Goal: Task Accomplishment & Management: Use online tool/utility

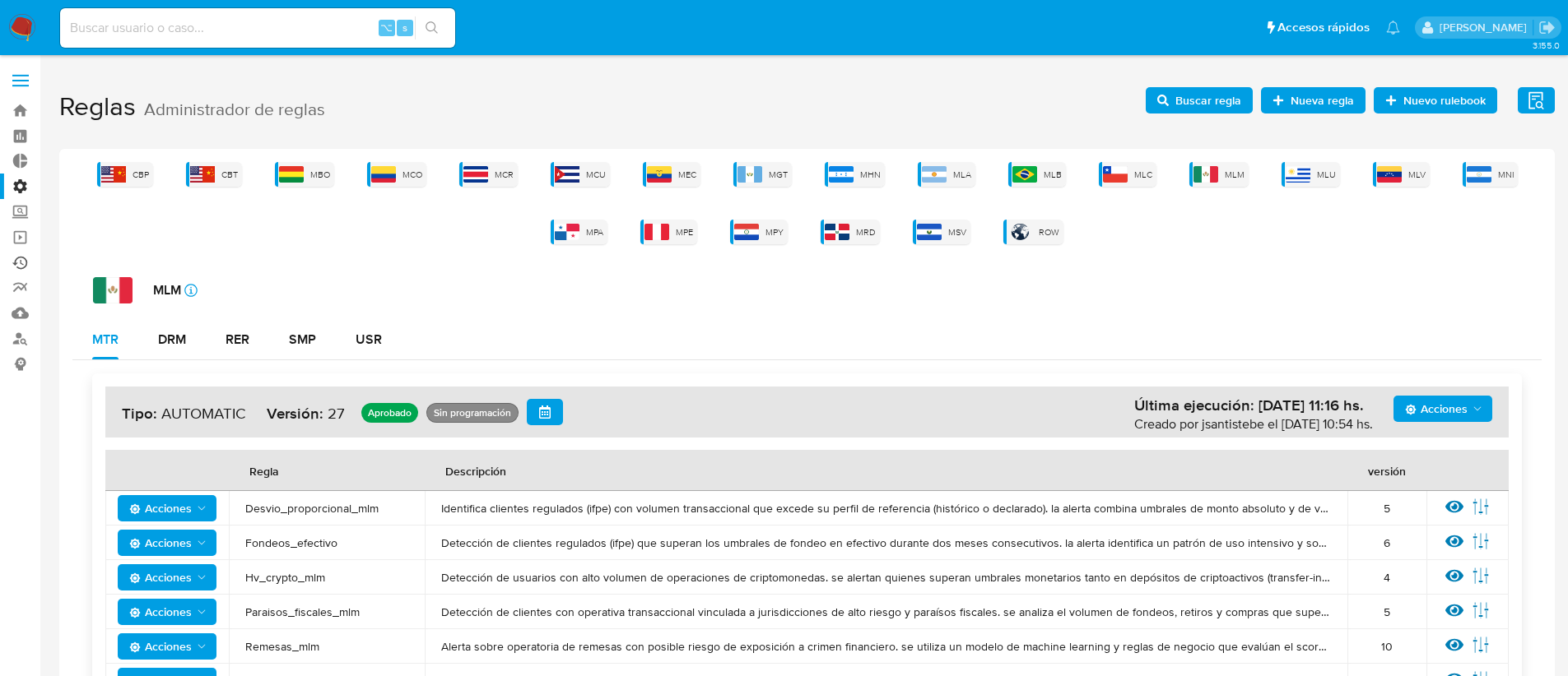
click at [22, 256] on link "Ejecuciones automáticas" at bounding box center [97, 263] width 196 height 26
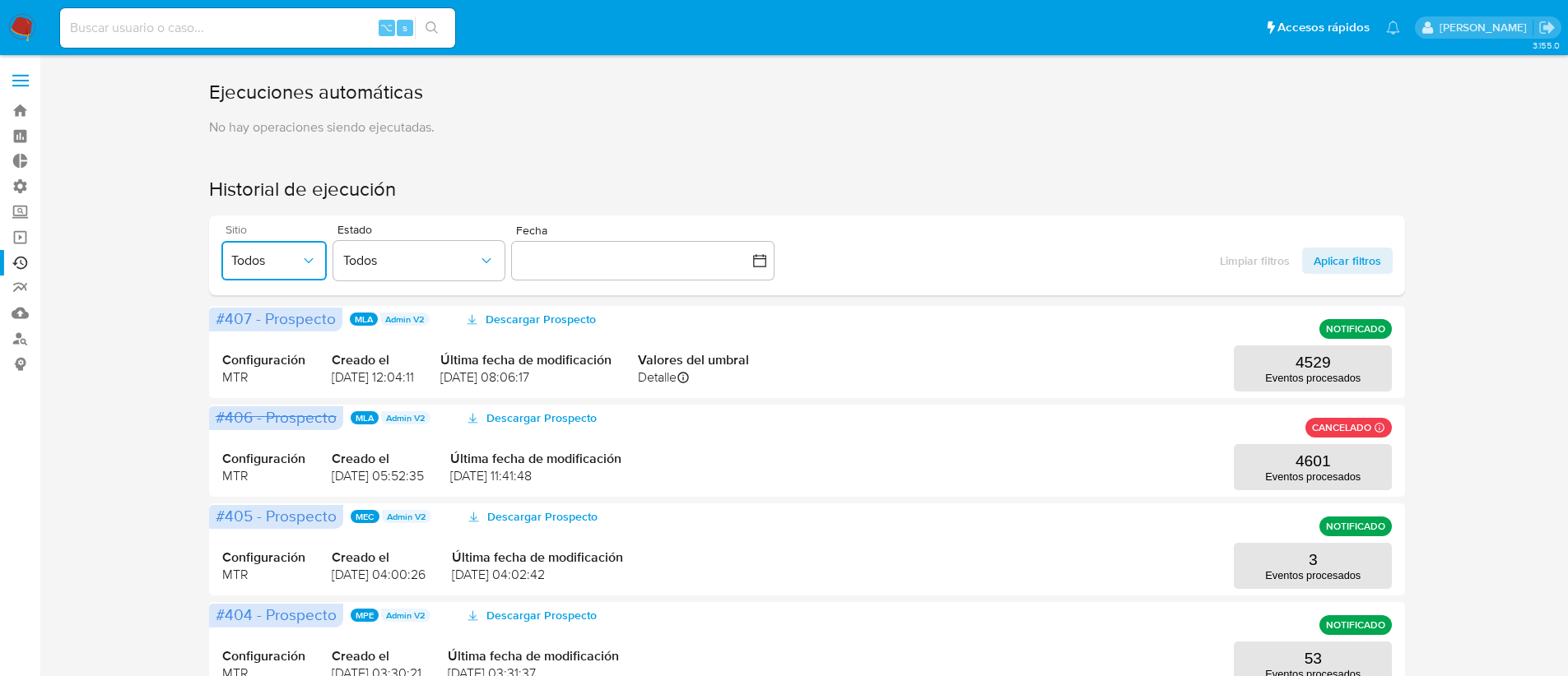
click at [311, 259] on icon "button" at bounding box center [308, 261] width 9 height 5
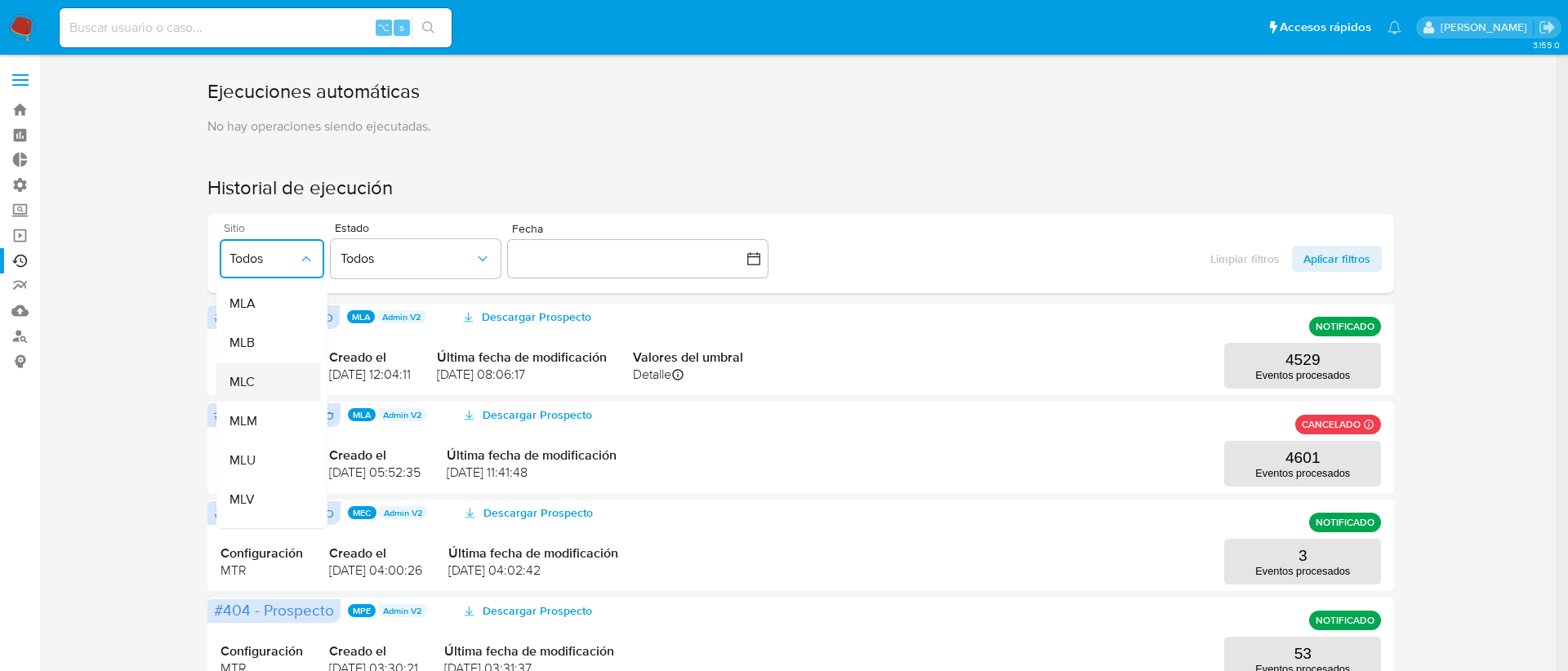
scroll to position [351, 0]
click at [265, 366] on div "MLC" at bounding box center [264, 383] width 69 height 40
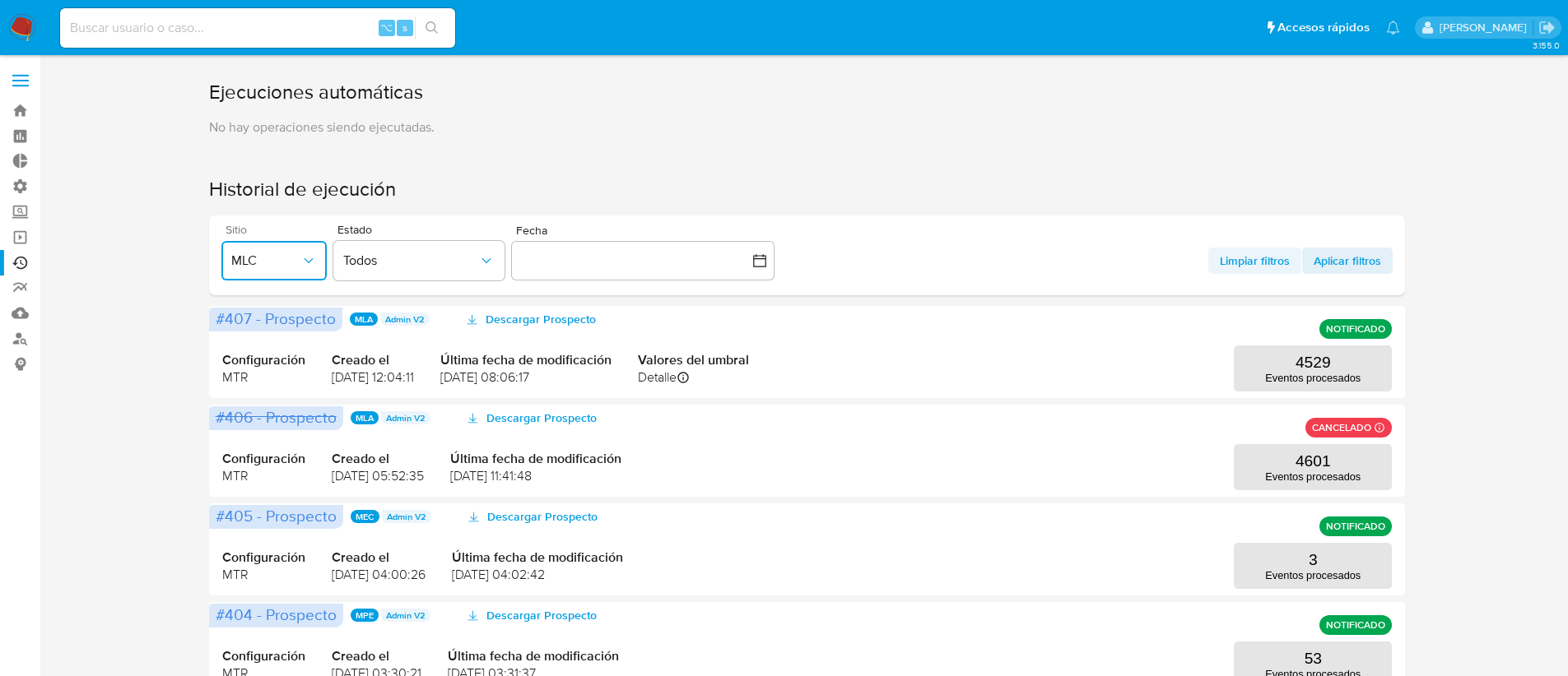
click at [1240, 263] on span "Limpiar filtros" at bounding box center [1255, 261] width 70 height 27
click at [1325, 263] on span "Aplicar filtros" at bounding box center [1348, 261] width 67 height 27
click at [282, 260] on span "Todos" at bounding box center [266, 260] width 69 height 17
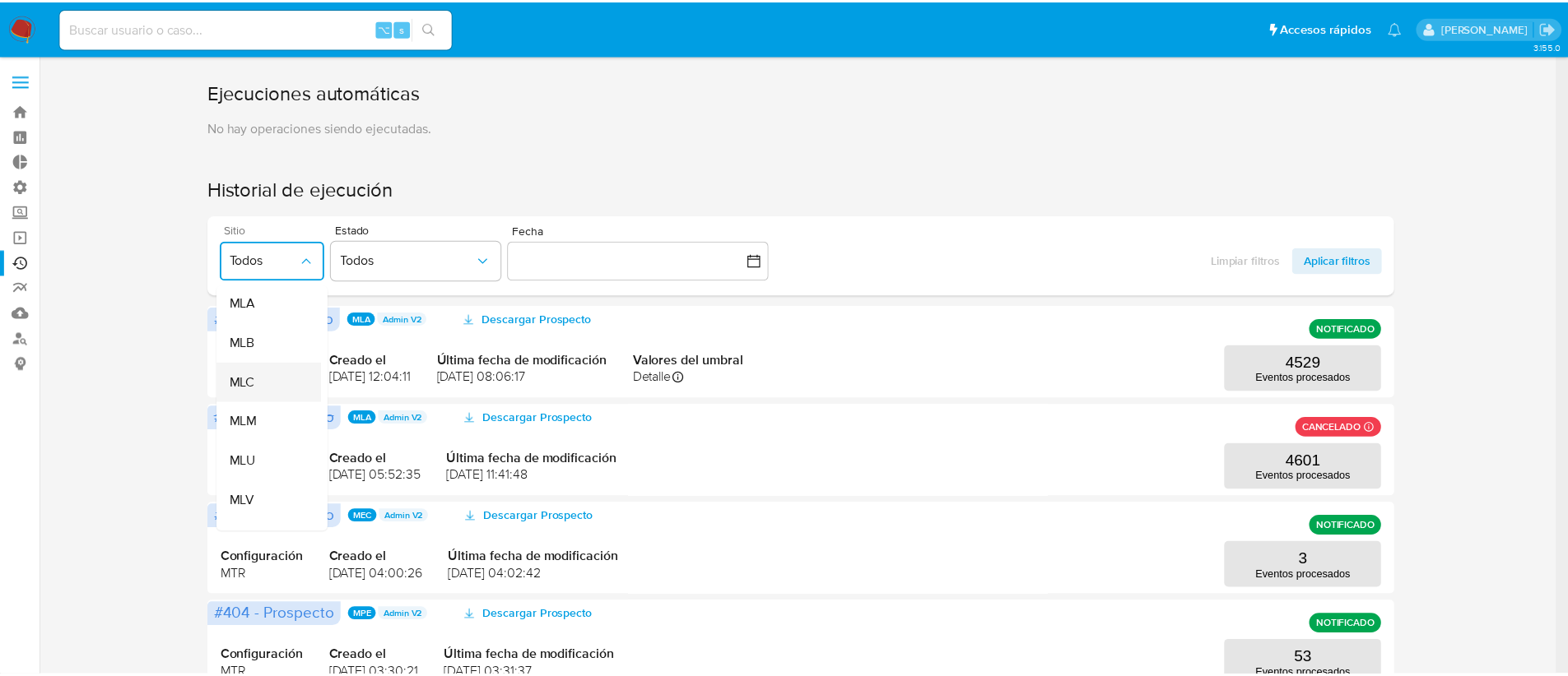
scroll to position [359, 0]
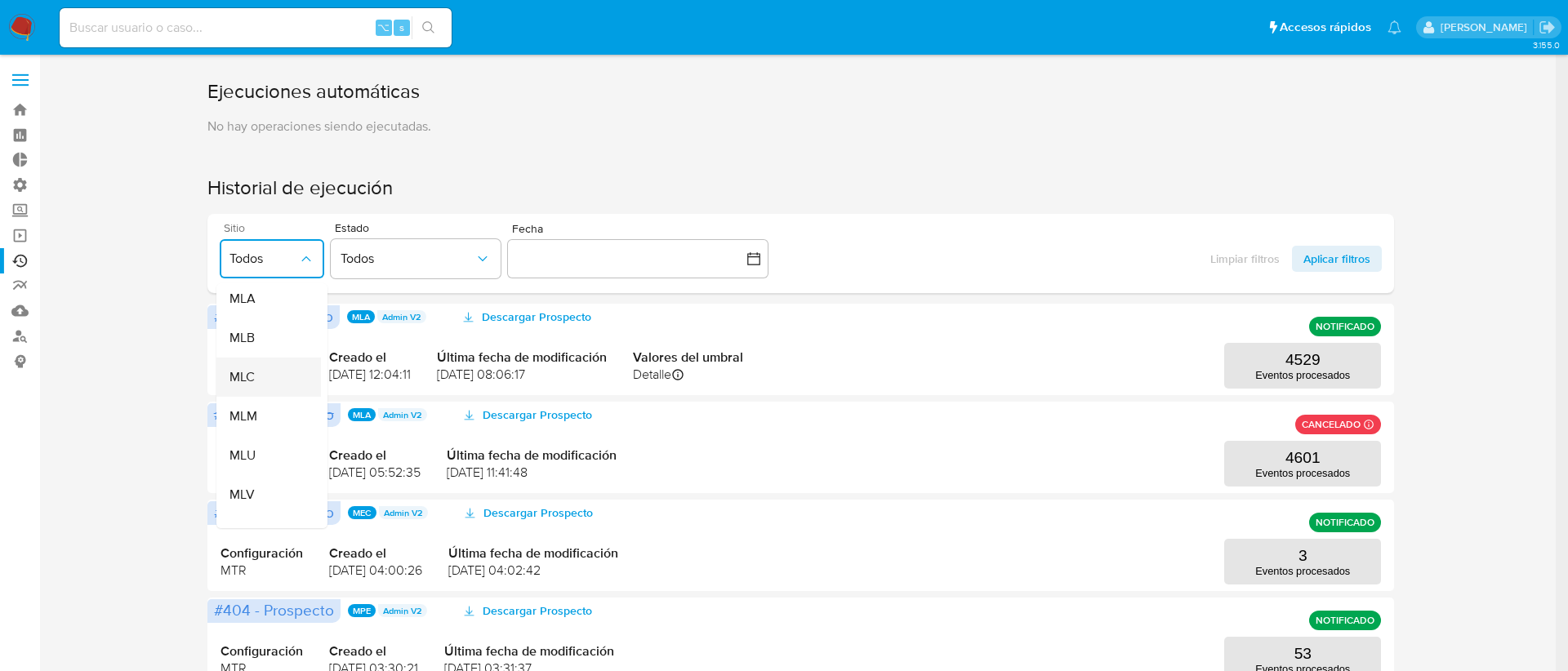
click at [272, 377] on div "MLC" at bounding box center [264, 377] width 69 height 40
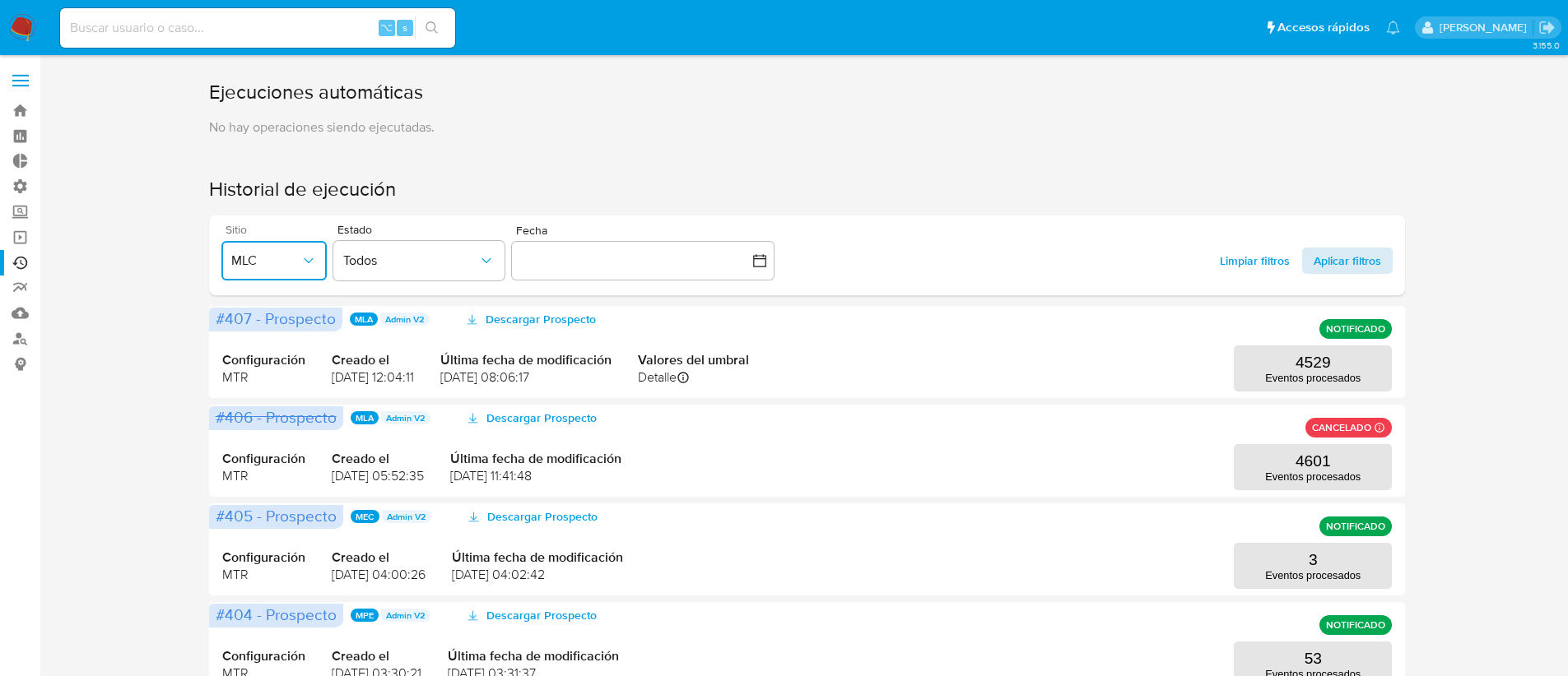
click at [1369, 262] on span "Aplicar filtros" at bounding box center [1348, 261] width 67 height 27
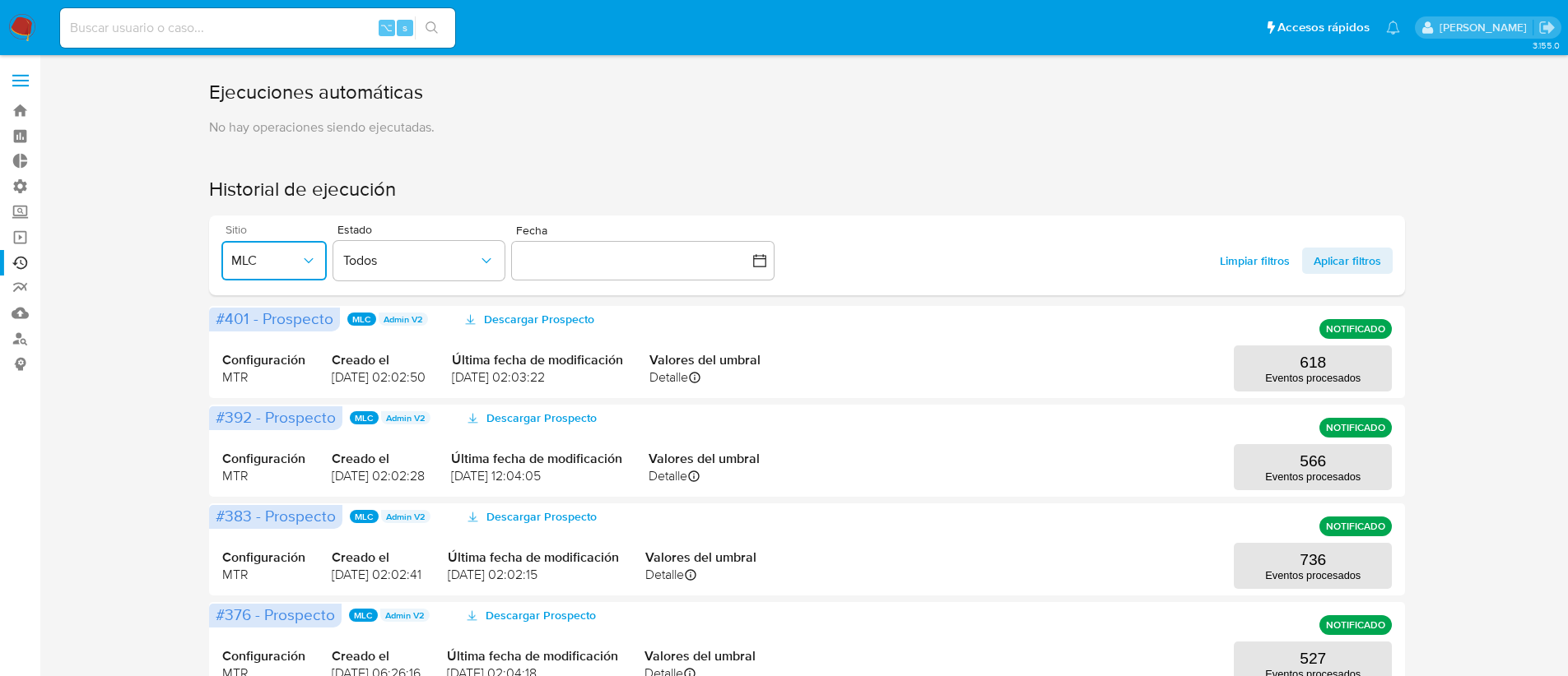
click at [1327, 380] on p "Eventos procesados" at bounding box center [1313, 378] width 96 height 12
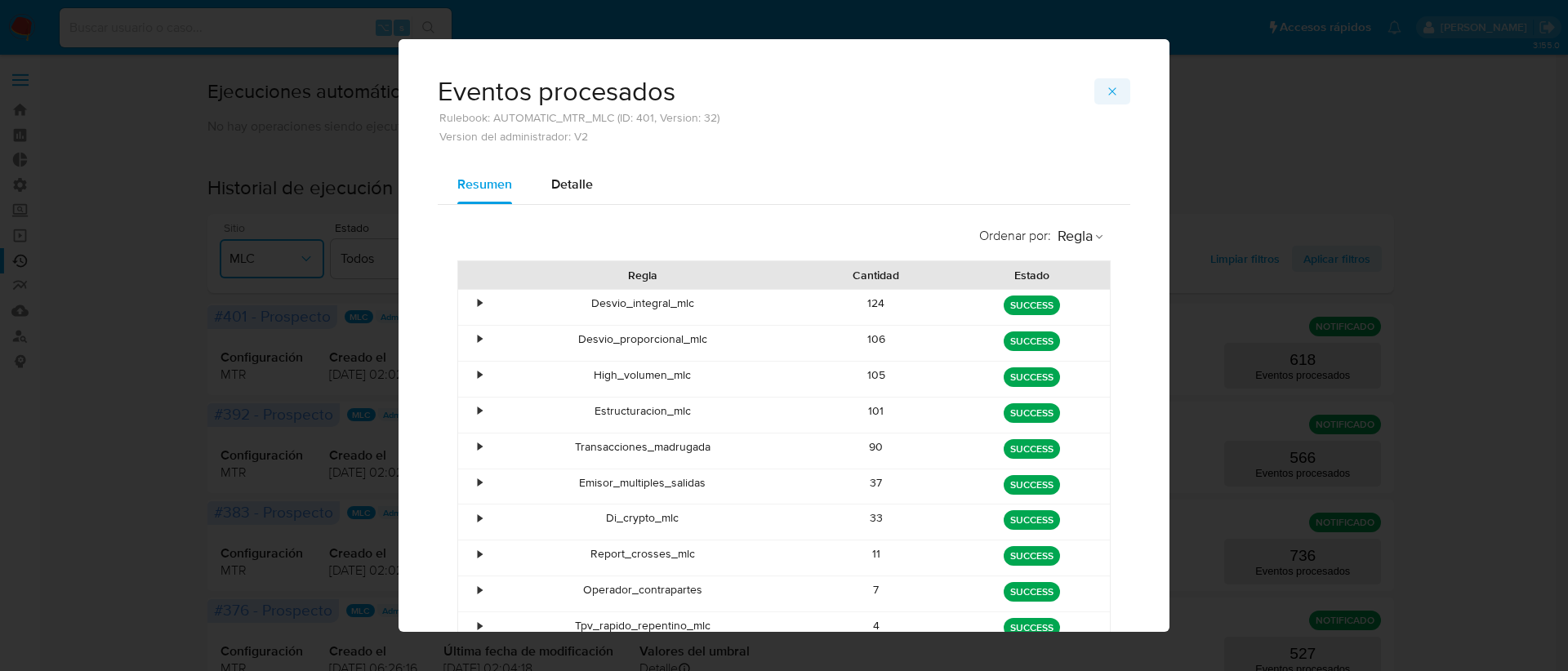
click at [1106, 93] on icon "button" at bounding box center [1112, 91] width 13 height 13
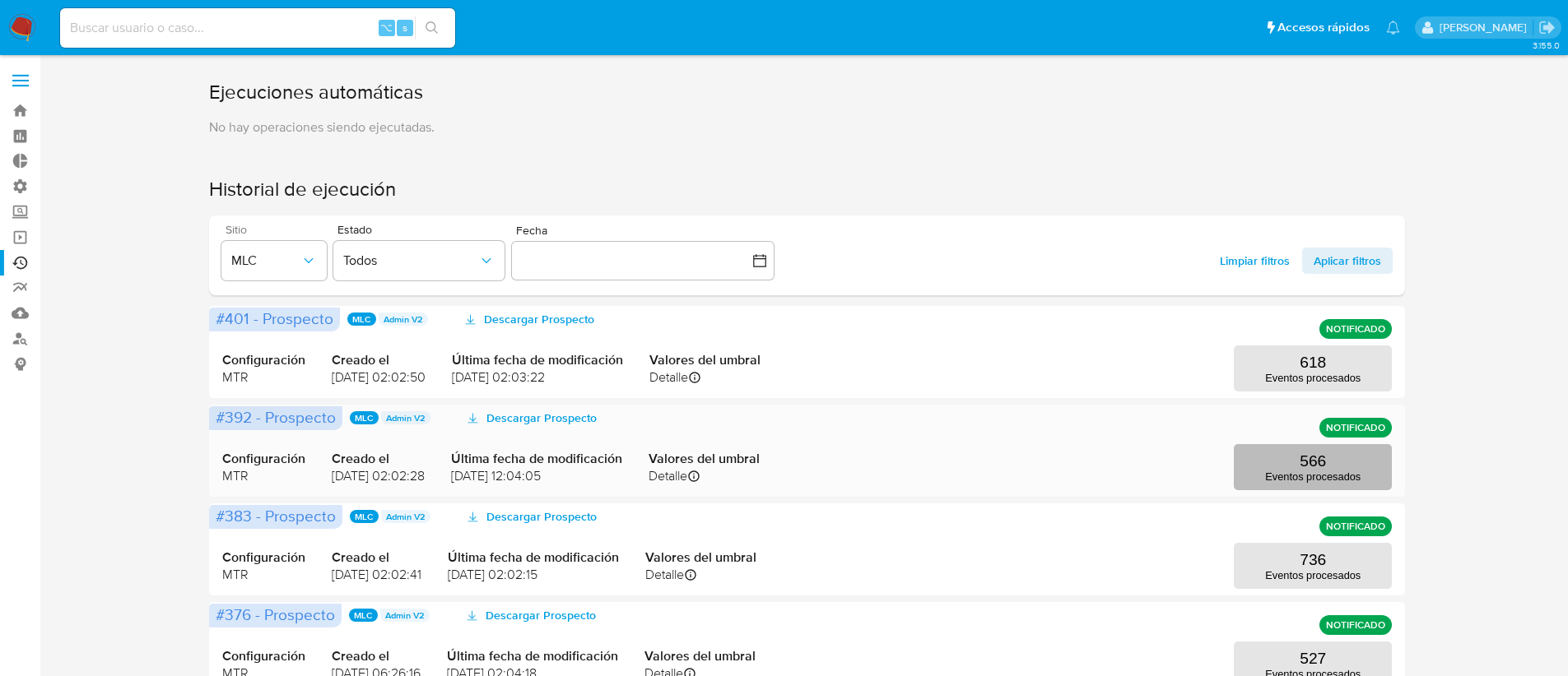
click at [1300, 453] on p "566" at bounding box center [1313, 461] width 27 height 18
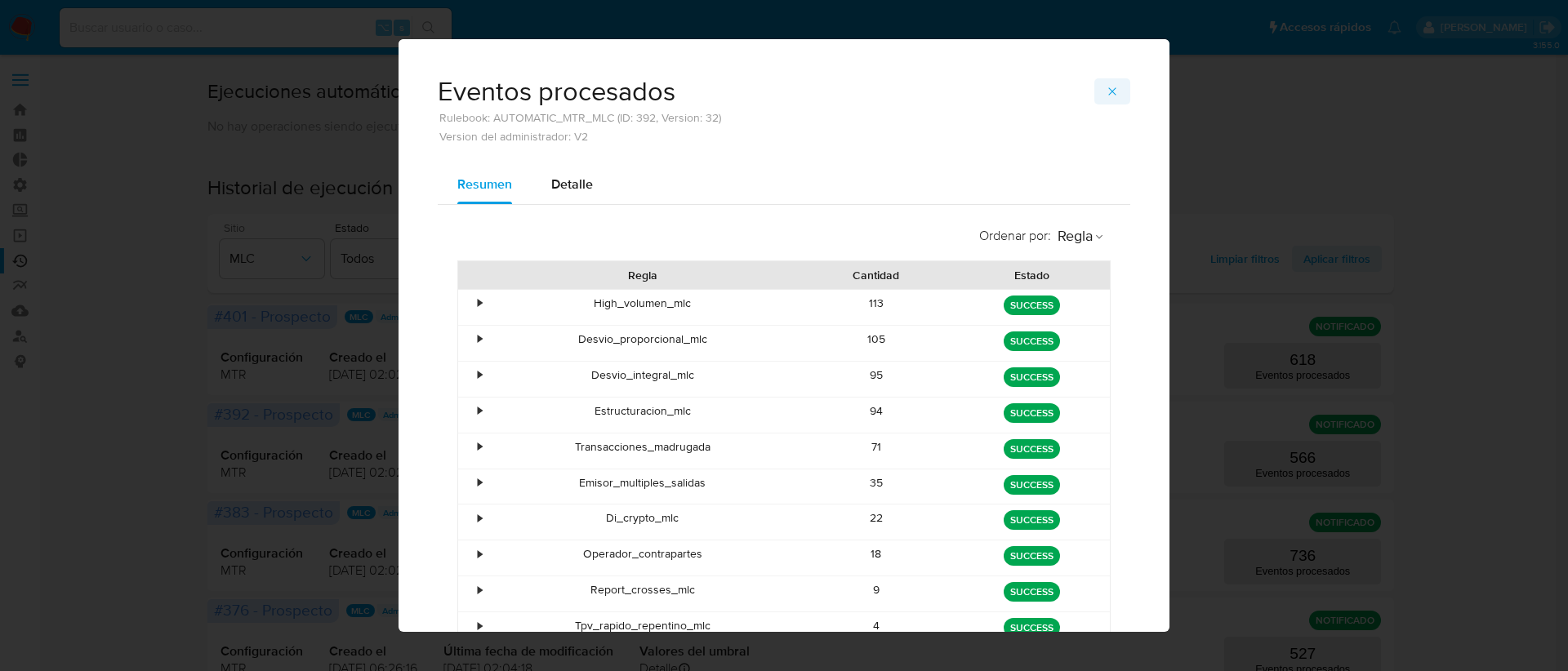
click at [1106, 91] on icon "button" at bounding box center [1112, 91] width 13 height 13
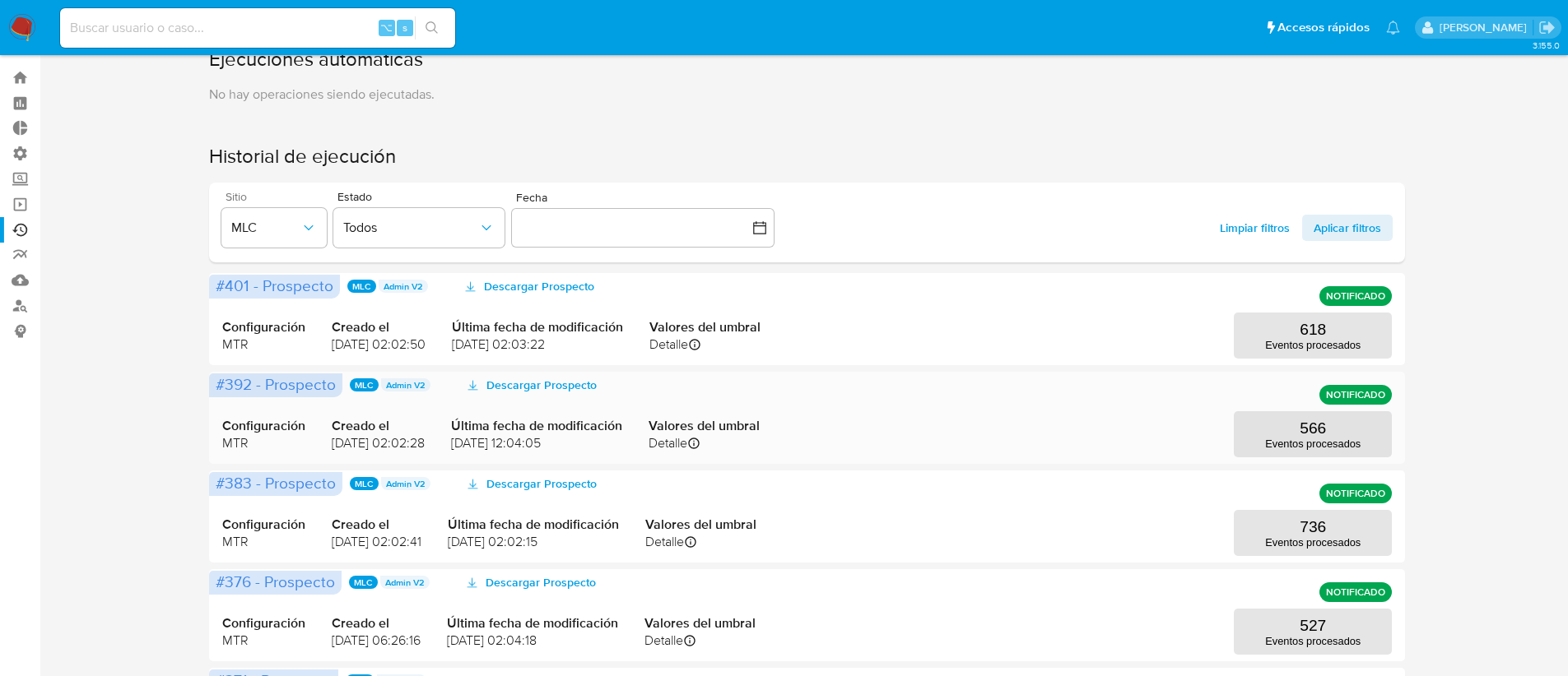
scroll to position [117, 0]
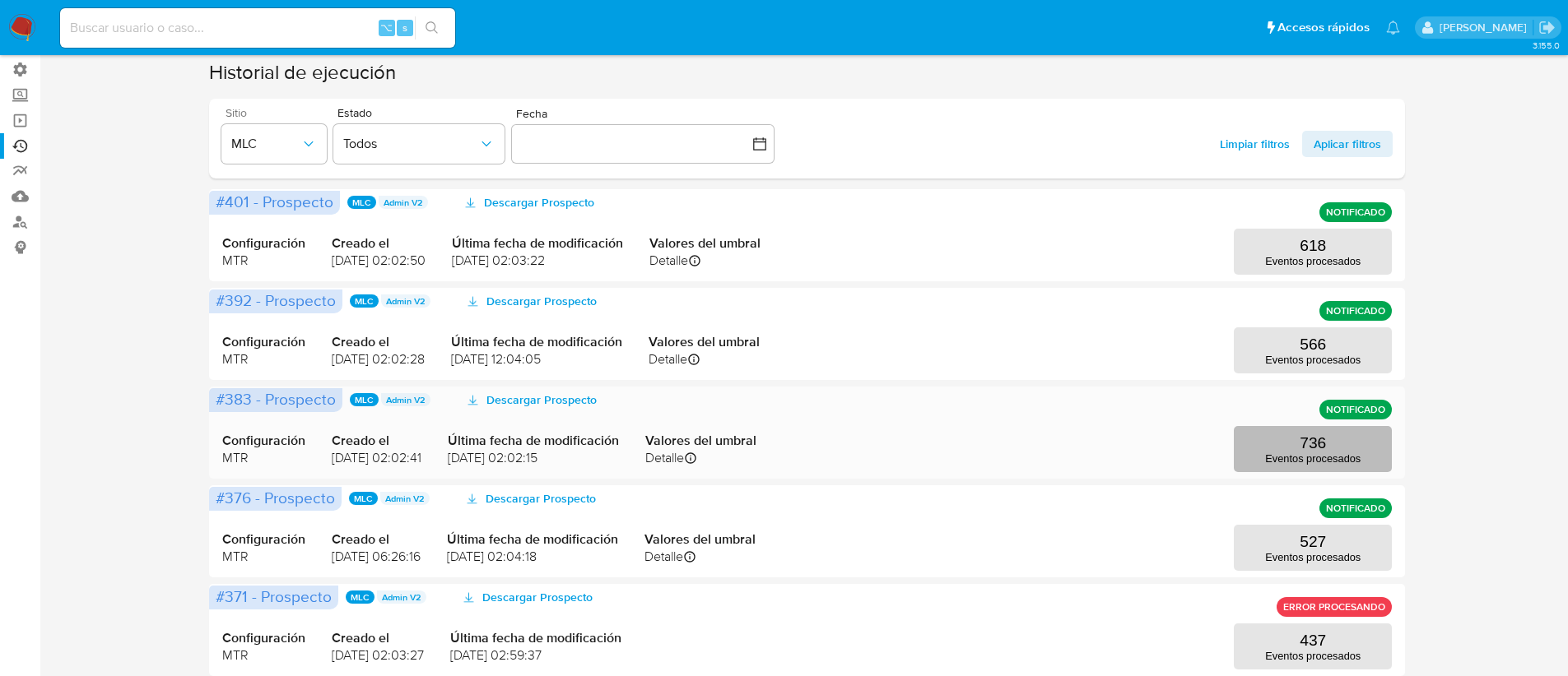
click at [1322, 449] on p "736" at bounding box center [1313, 443] width 27 height 18
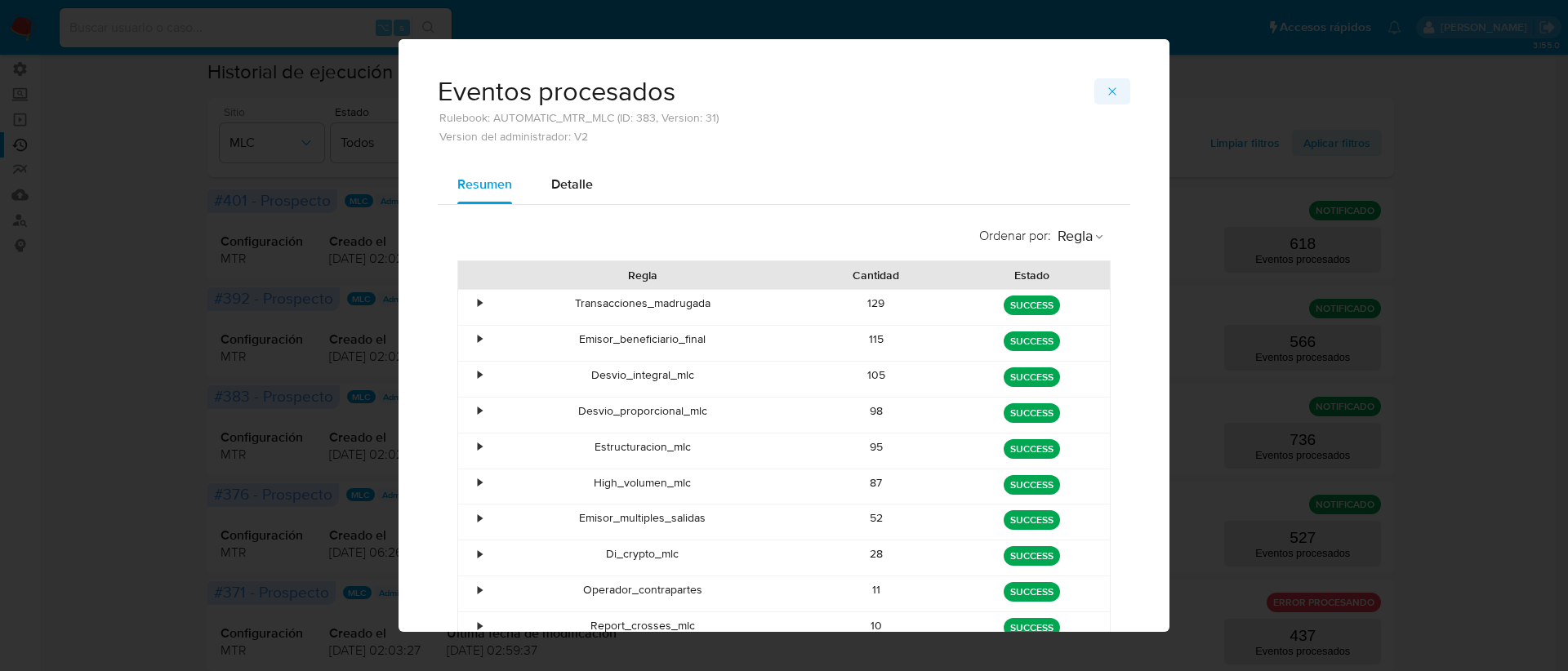
click at [1106, 92] on icon "button" at bounding box center [1112, 91] width 13 height 13
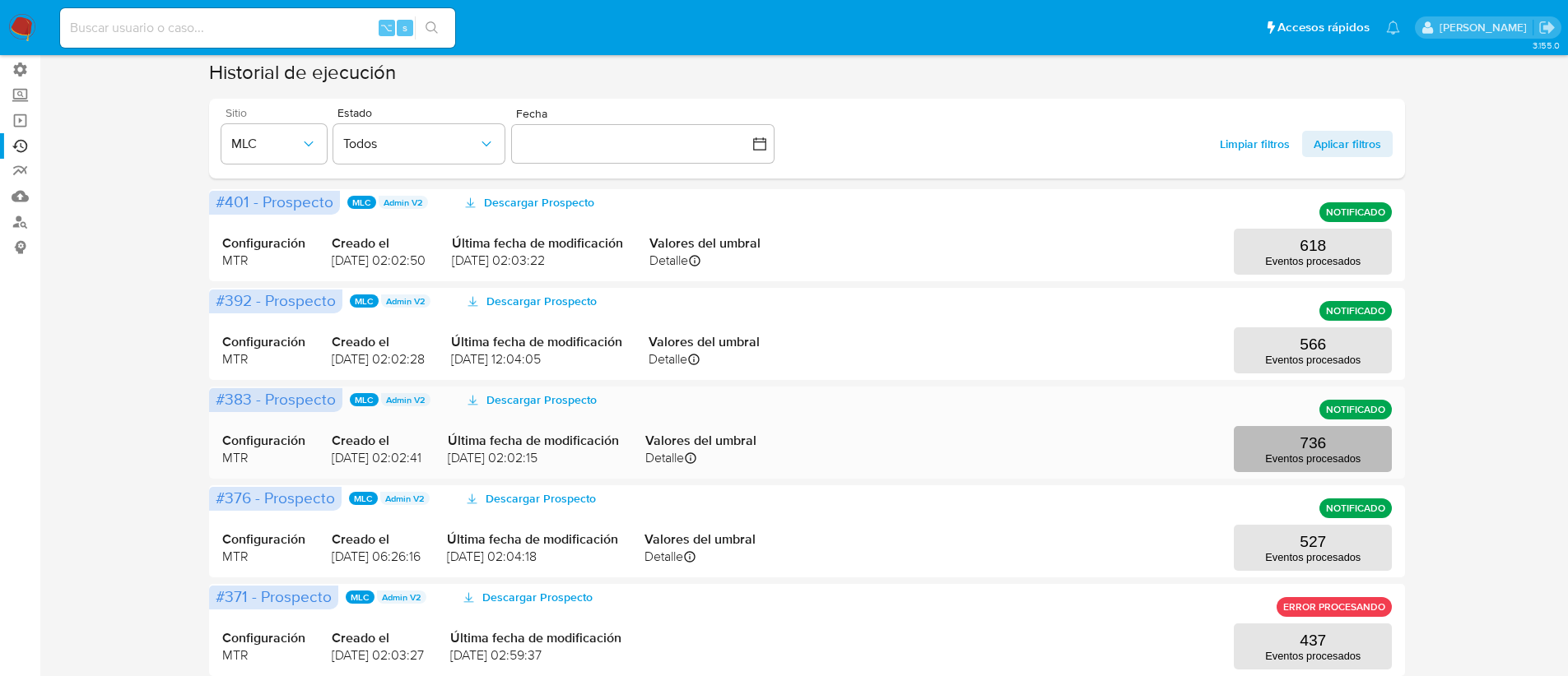
click at [1302, 452] on p "Eventos procesados" at bounding box center [1313, 458] width 96 height 12
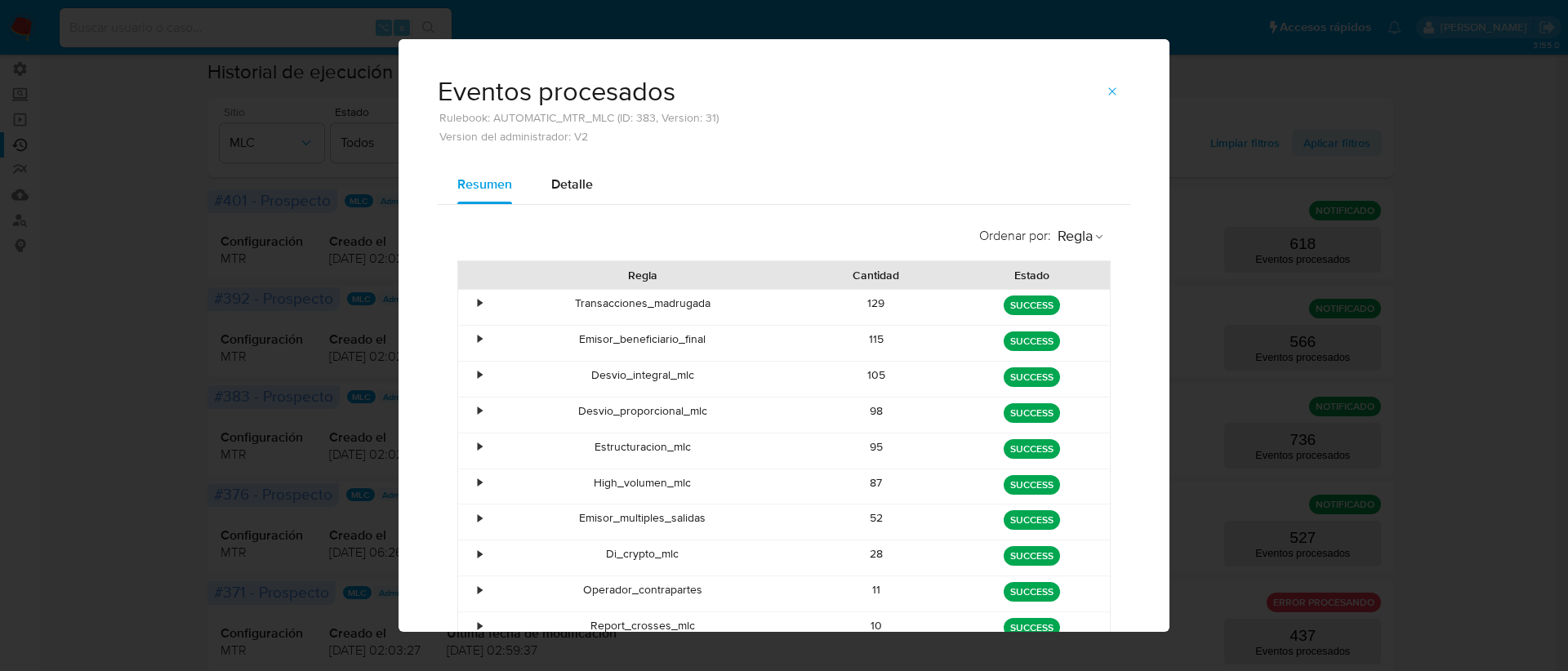
click at [1108, 93] on icon "button" at bounding box center [1111, 90] width 7 height 7
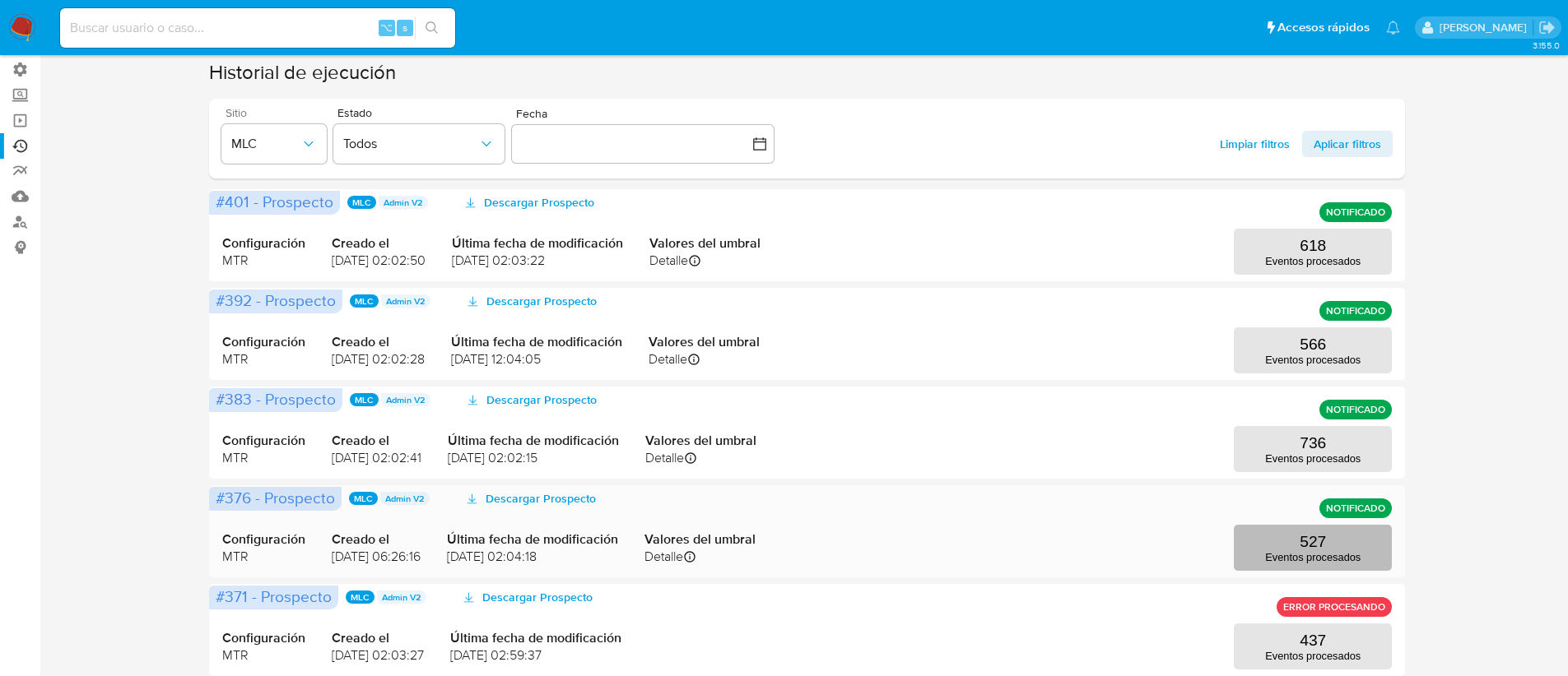
click at [1345, 538] on button "527 Eventos procesados" at bounding box center [1312, 548] width 158 height 46
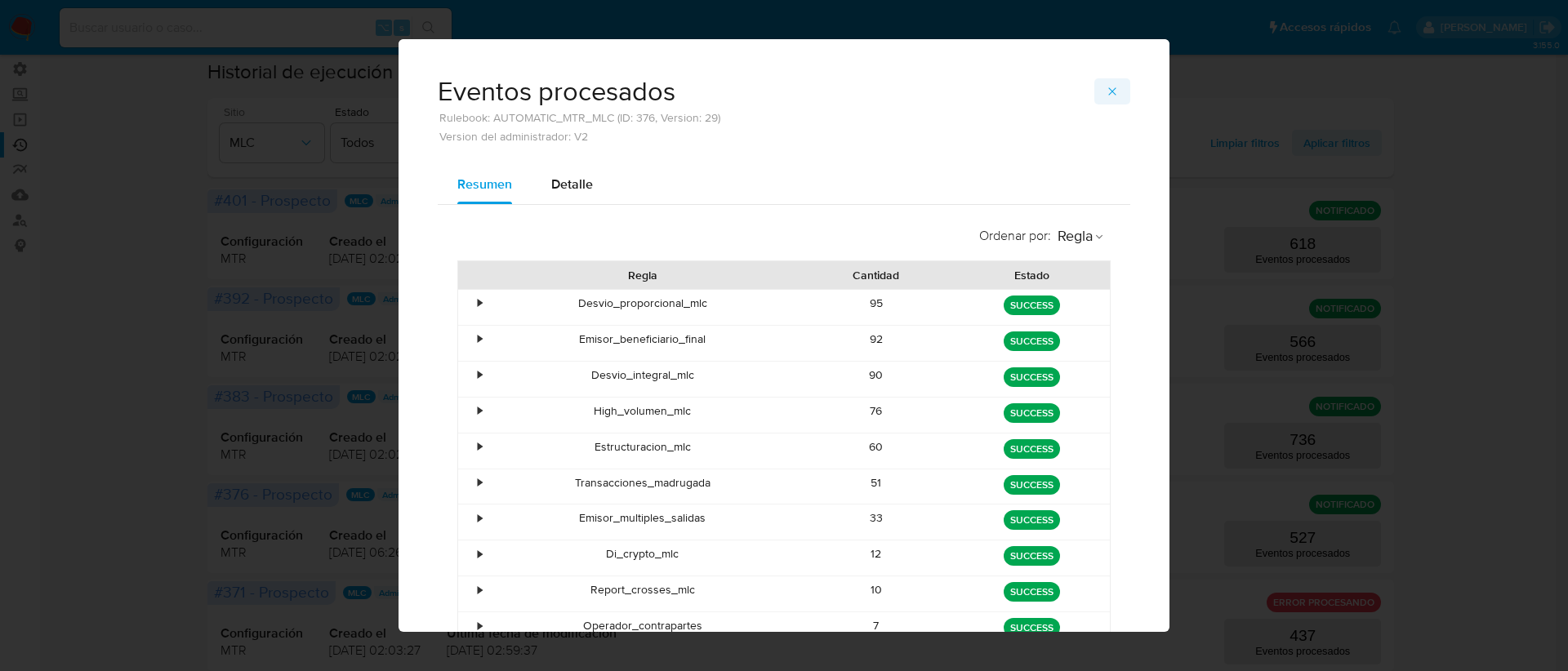
click at [1106, 94] on icon "button" at bounding box center [1112, 91] width 13 height 13
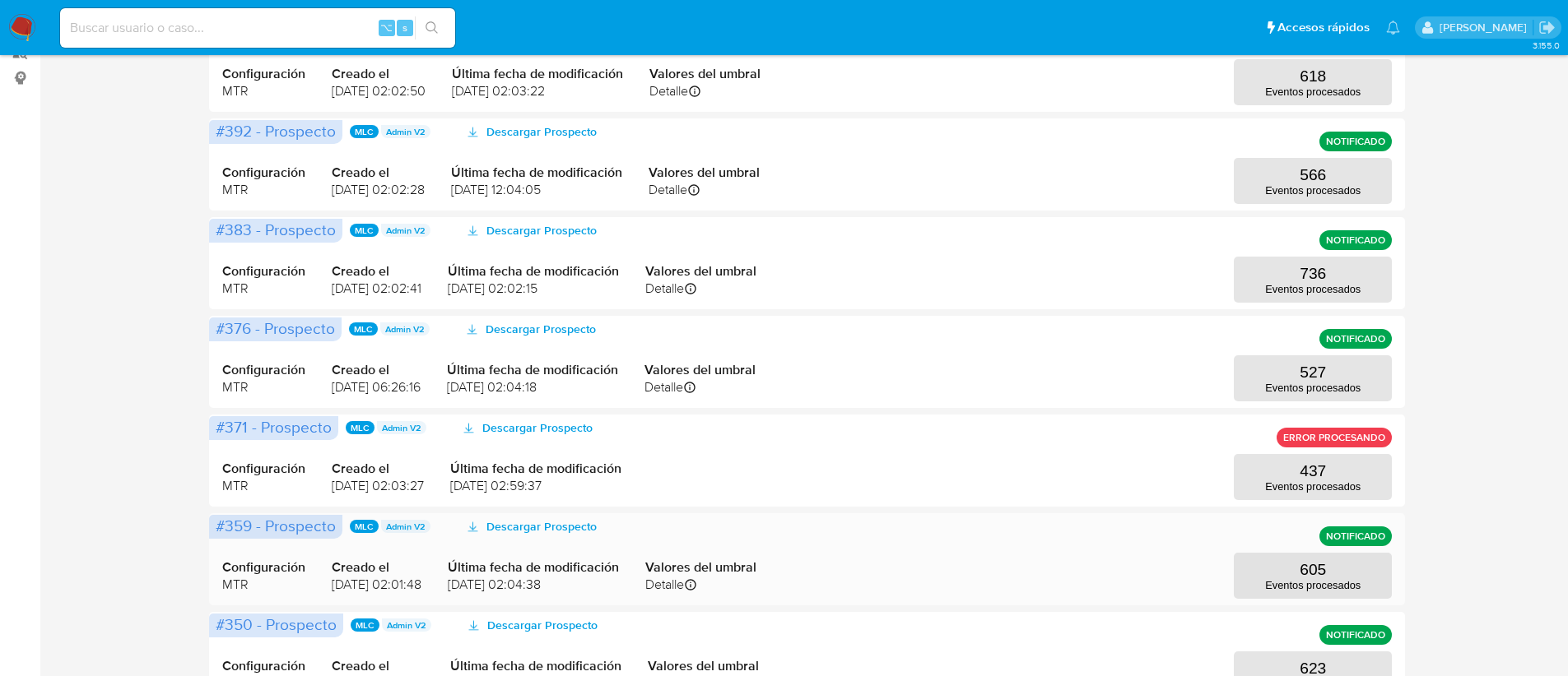
scroll to position [293, 0]
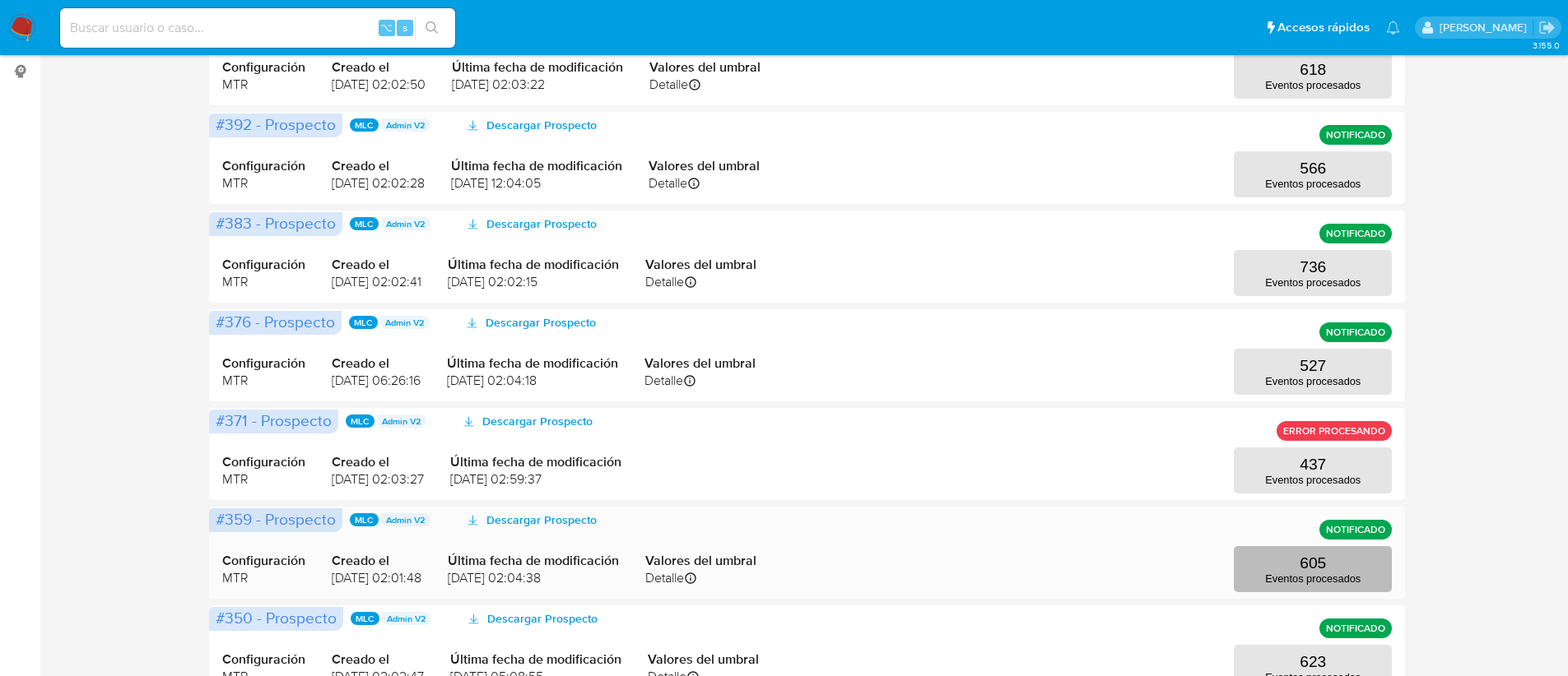
click at [1319, 562] on p "605" at bounding box center [1313, 564] width 27 height 18
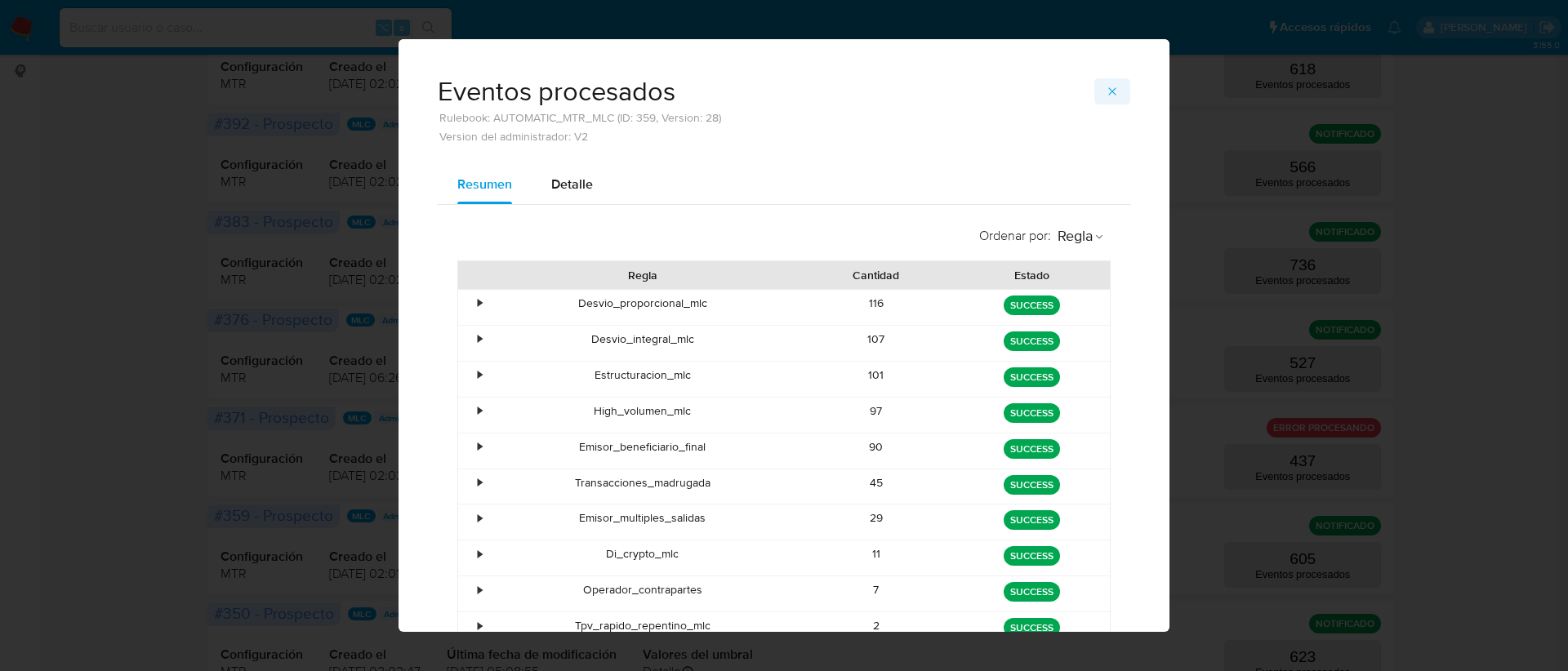
click at [1114, 90] on button "button" at bounding box center [1112, 91] width 36 height 26
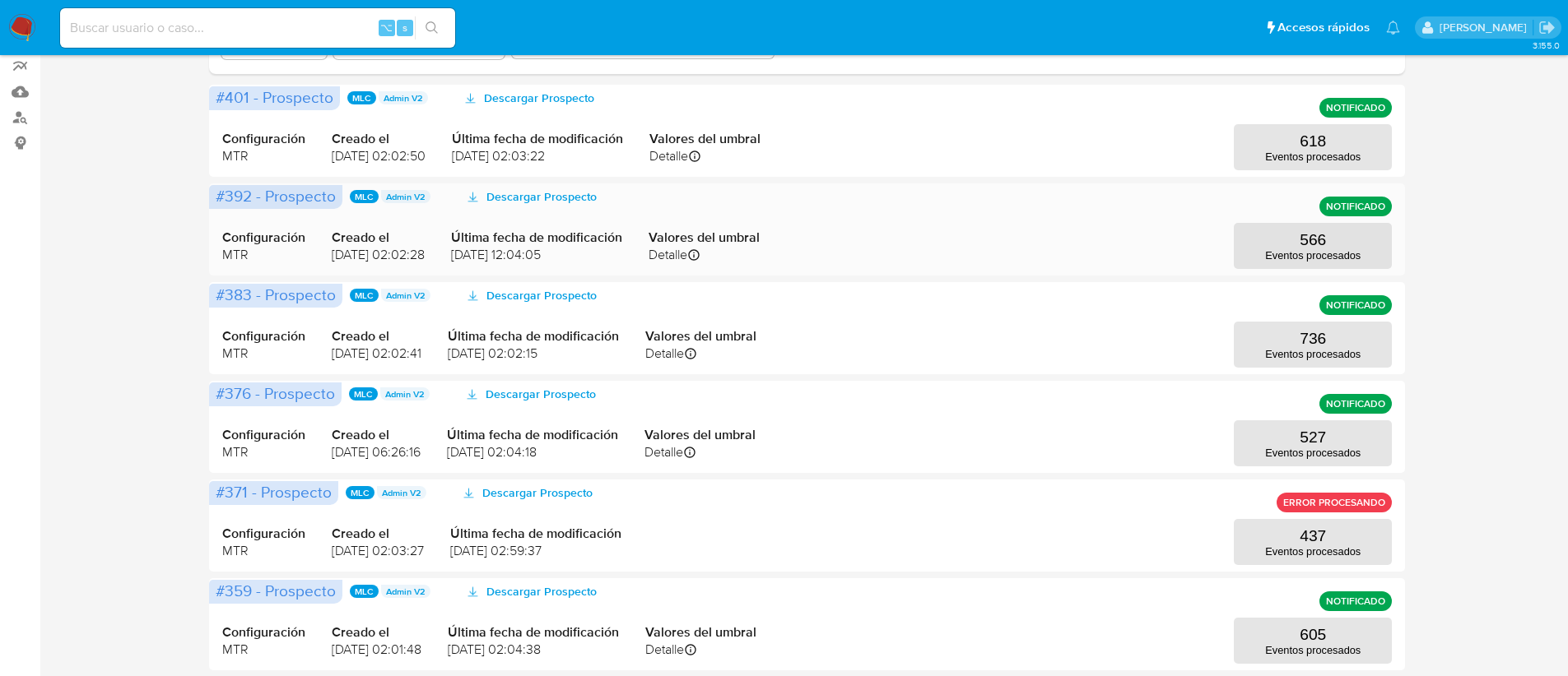
scroll to position [0, 0]
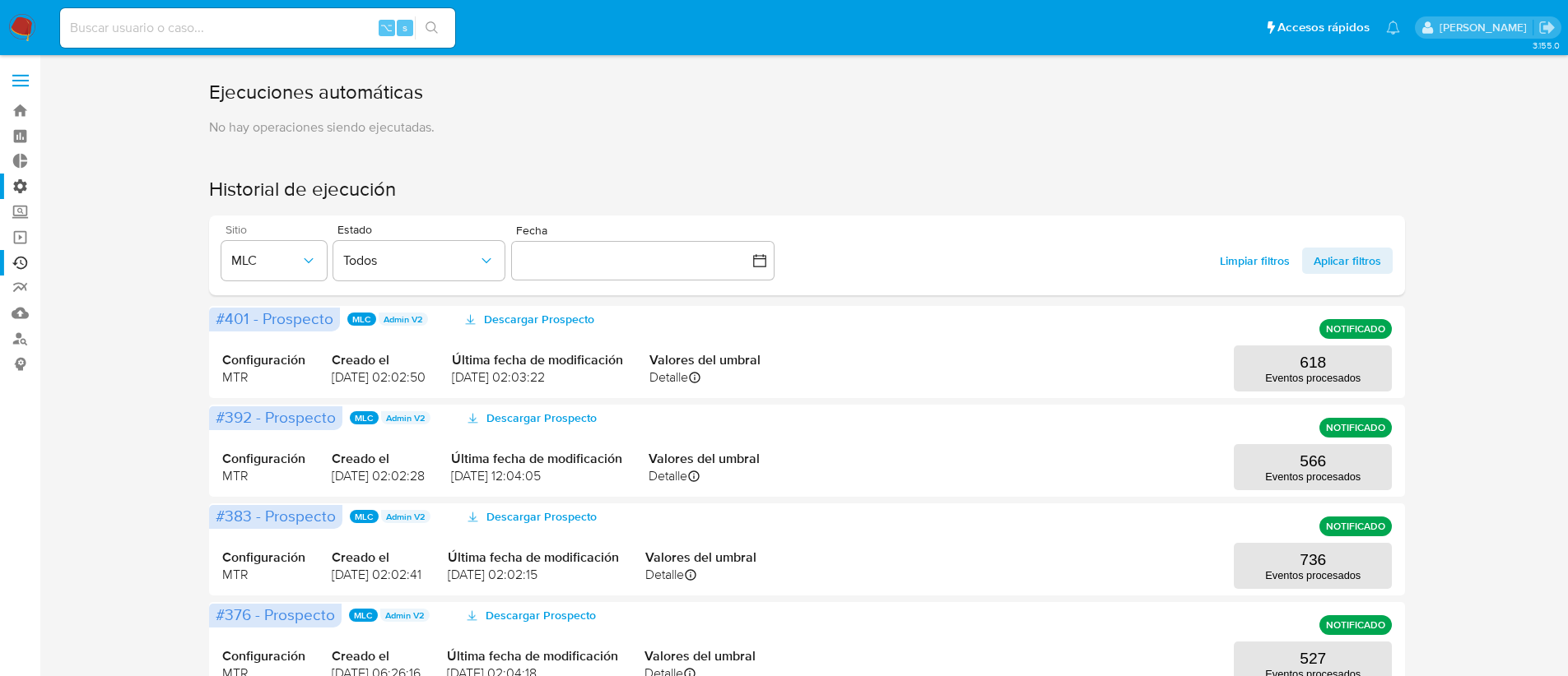
click at [21, 188] on label "Administración" at bounding box center [97, 186] width 196 height 26
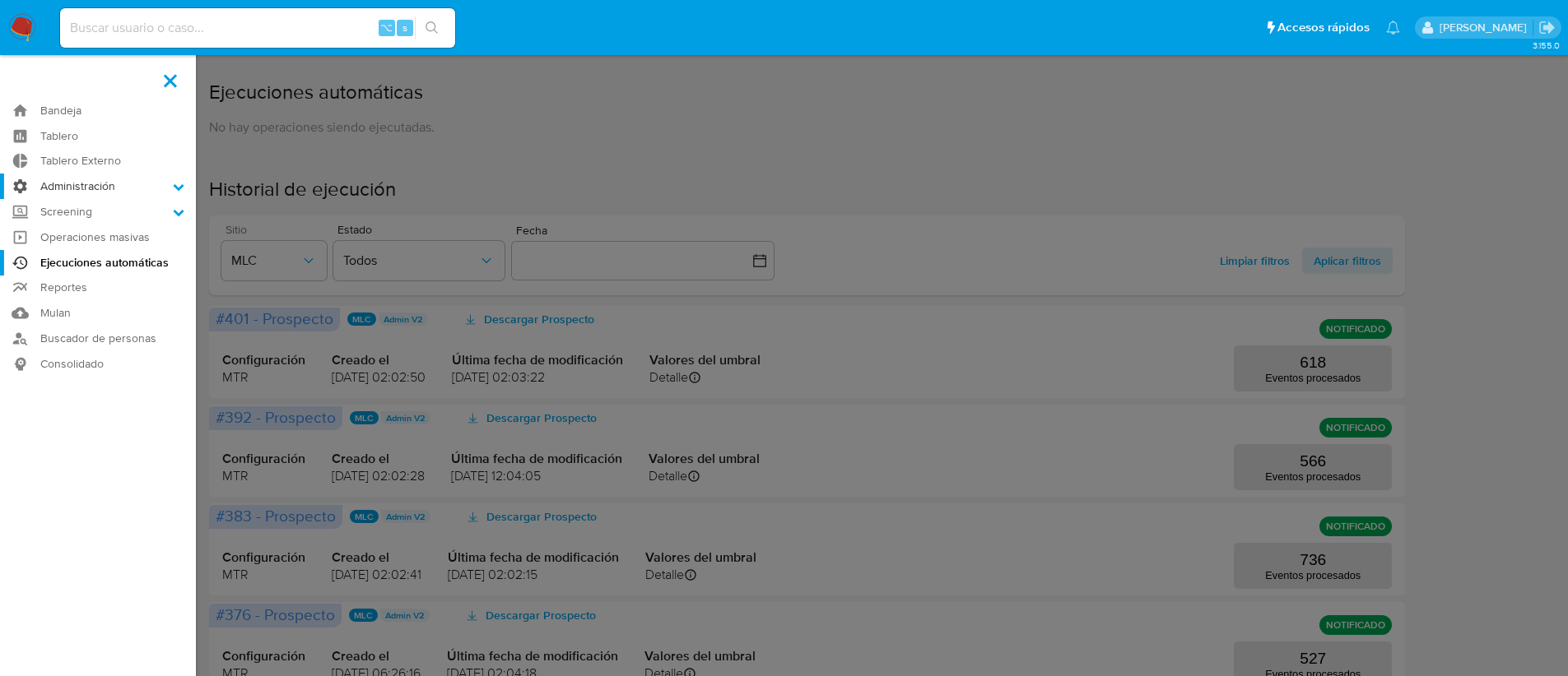
click at [0, 0] on input "Administración" at bounding box center [0, 0] width 0 height 0
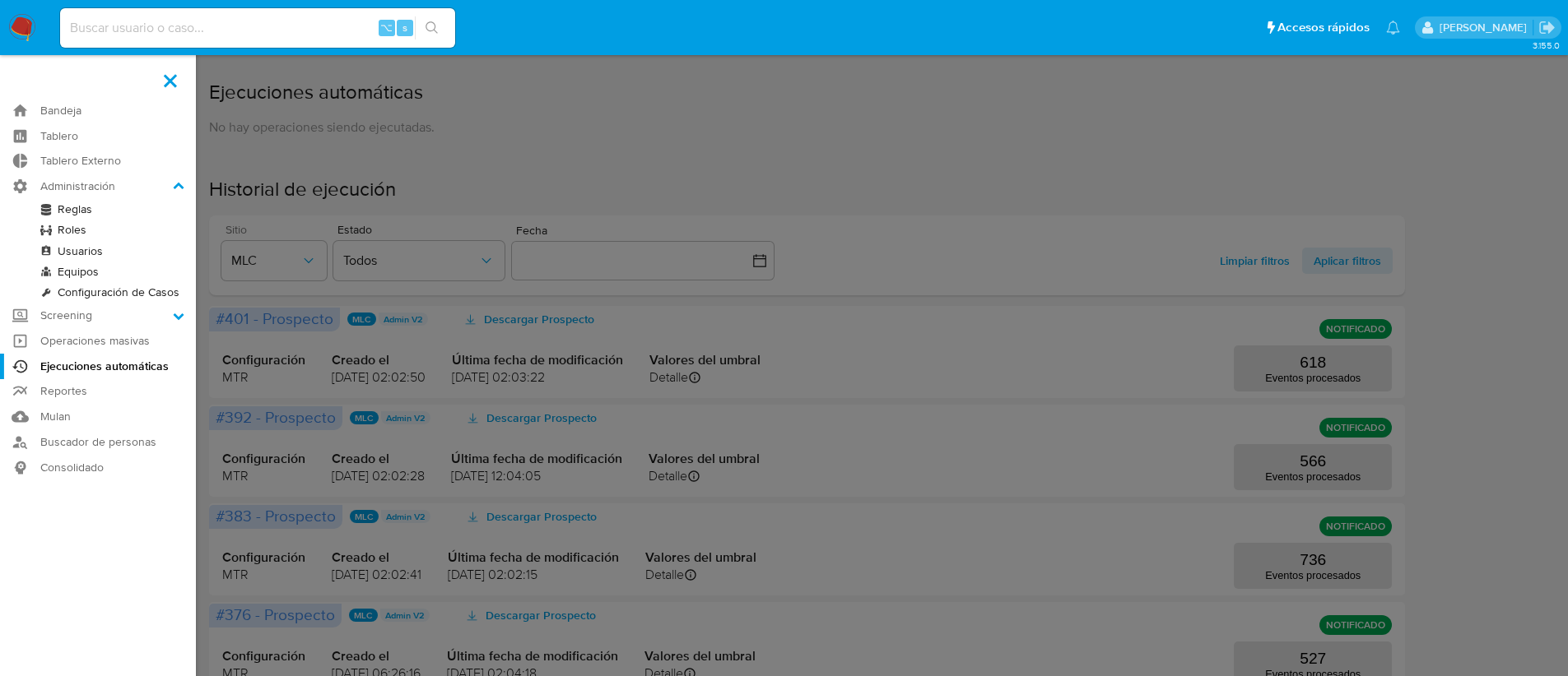
click at [63, 211] on link "Reglas" at bounding box center [97, 209] width 196 height 20
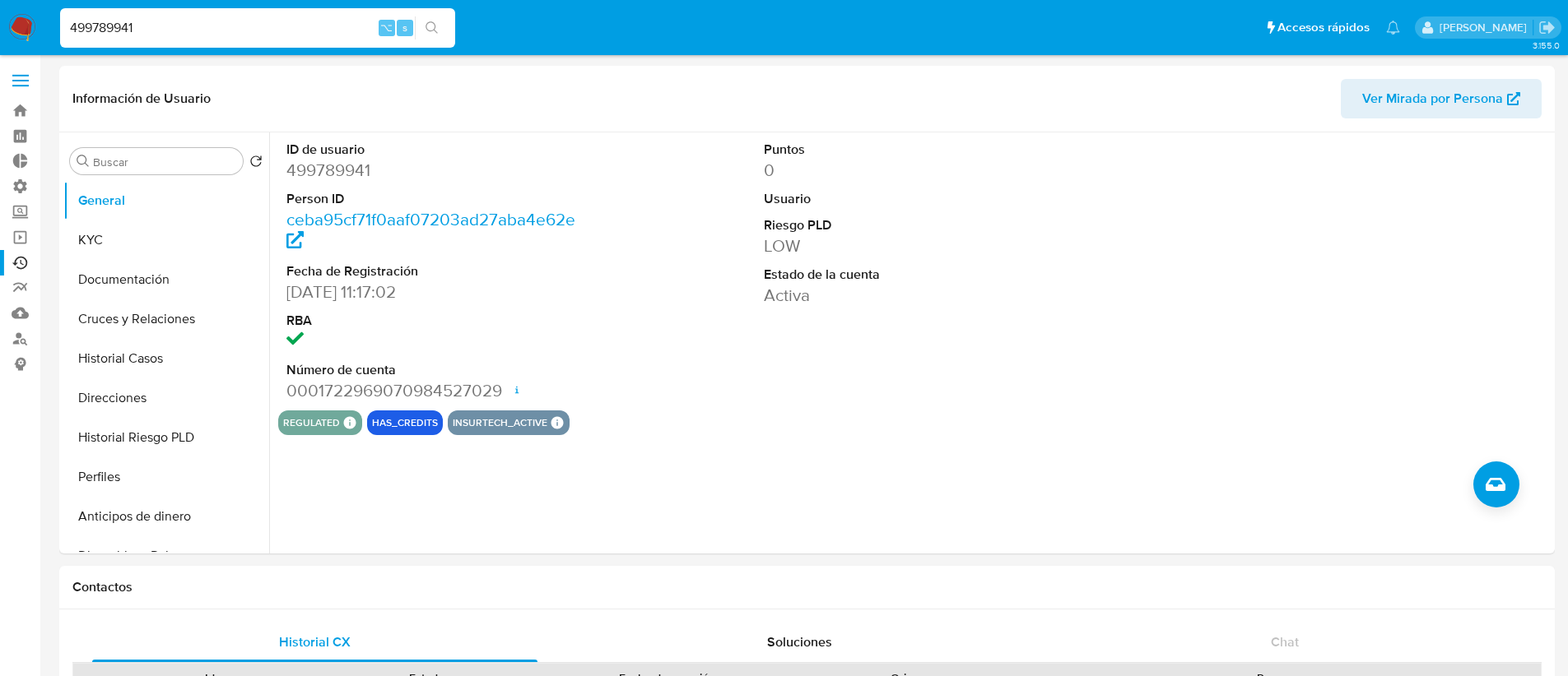
select select "10"
click at [18, 267] on link "Ejecuciones automáticas" at bounding box center [97, 263] width 196 height 26
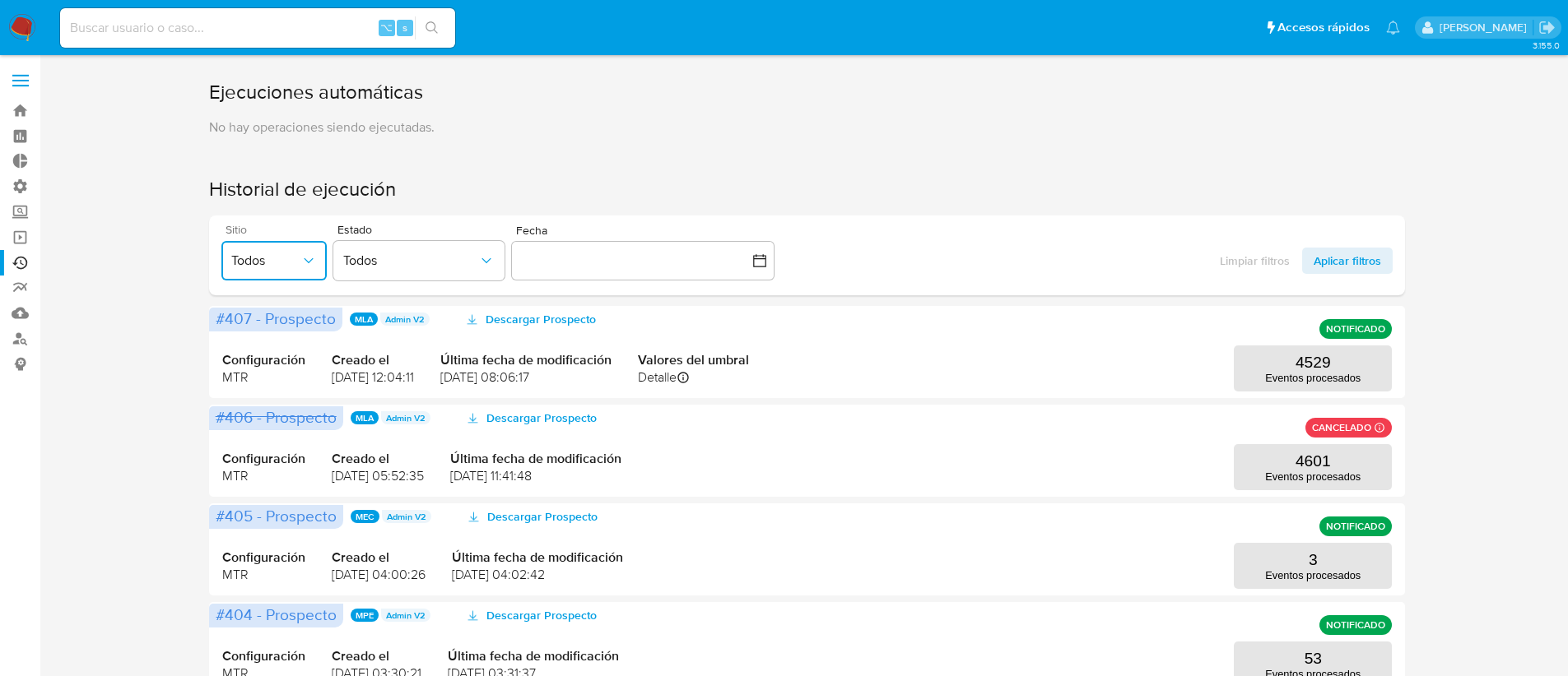
click at [300, 260] on icon "button" at bounding box center [308, 260] width 17 height 17
click at [1245, 263] on div "Limpiar filtros Aplicar filtros" at bounding box center [1312, 261] width 184 height 27
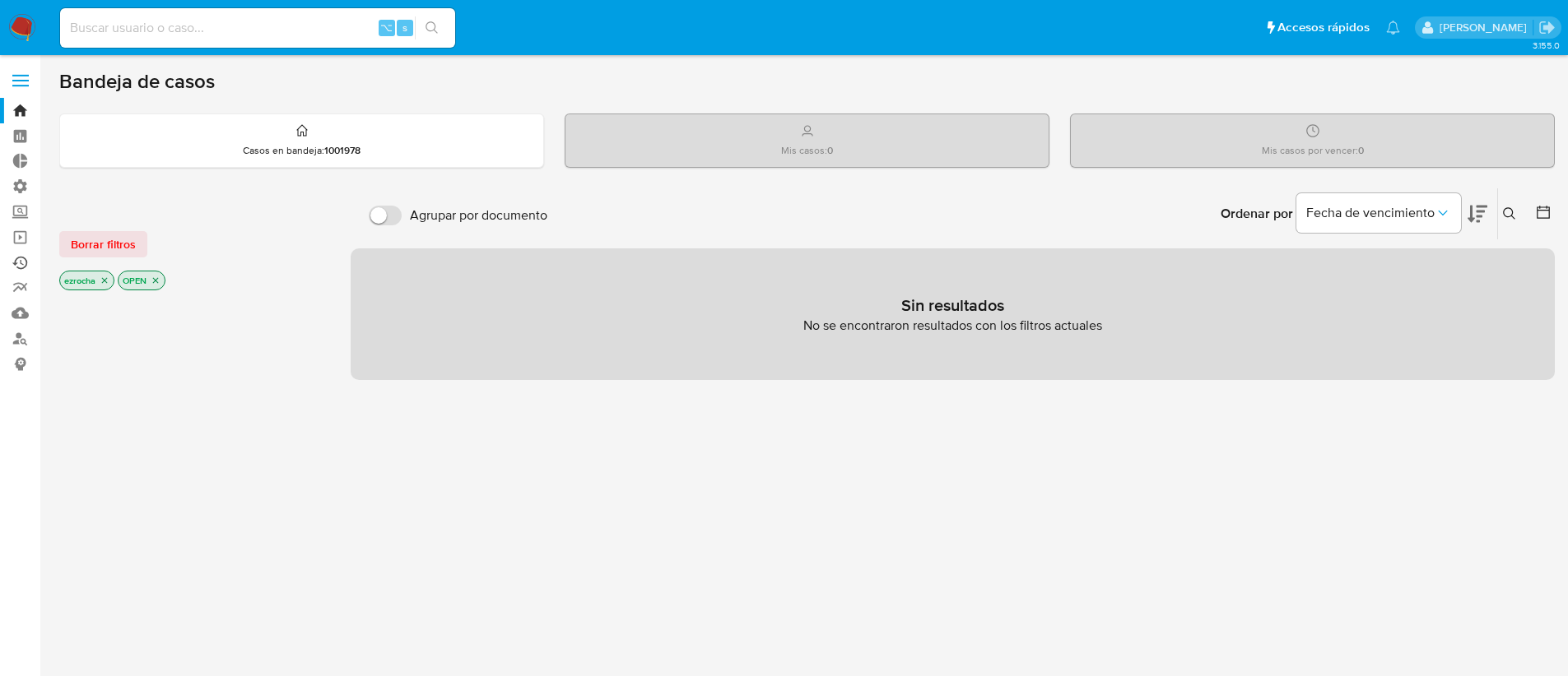
click at [20, 257] on link "Ejecuciones automáticas" at bounding box center [97, 263] width 196 height 26
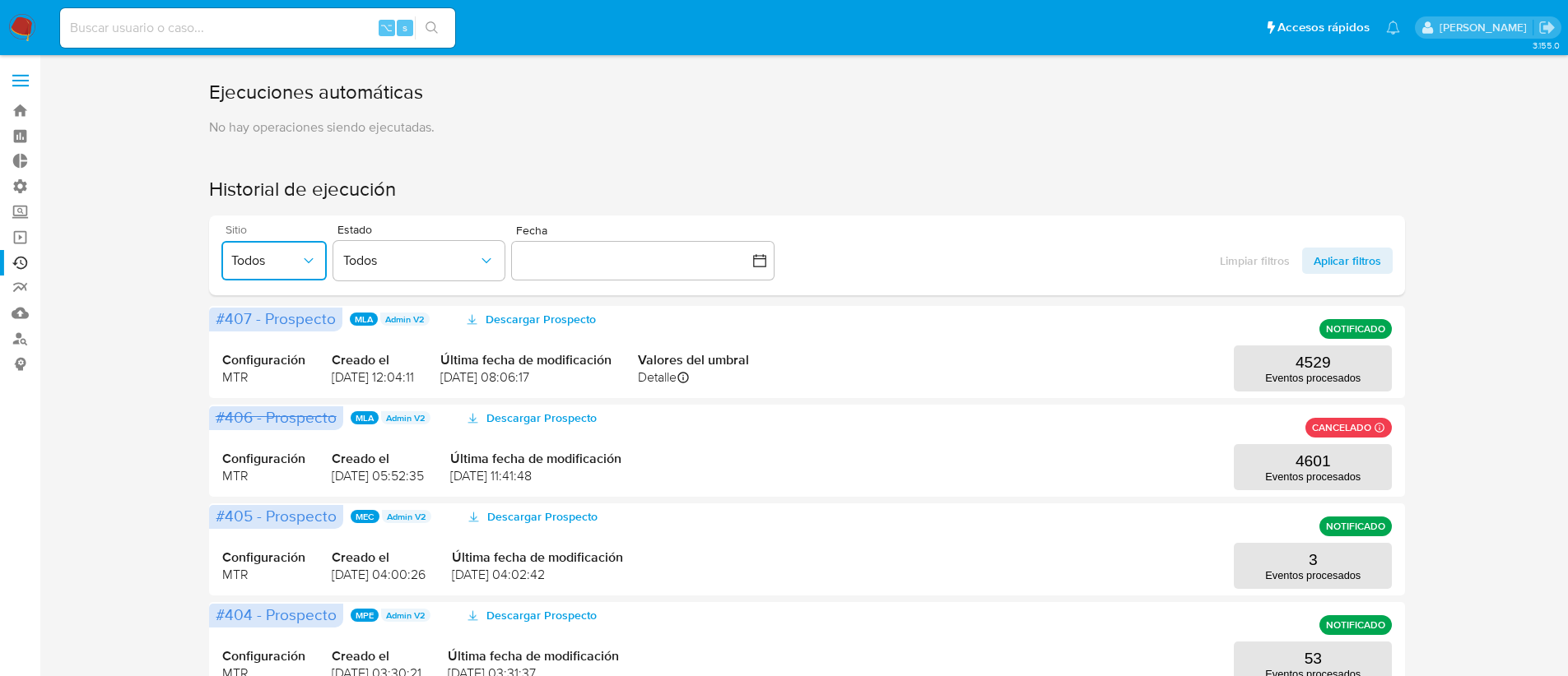
click at [292, 258] on span "Todos" at bounding box center [266, 260] width 69 height 17
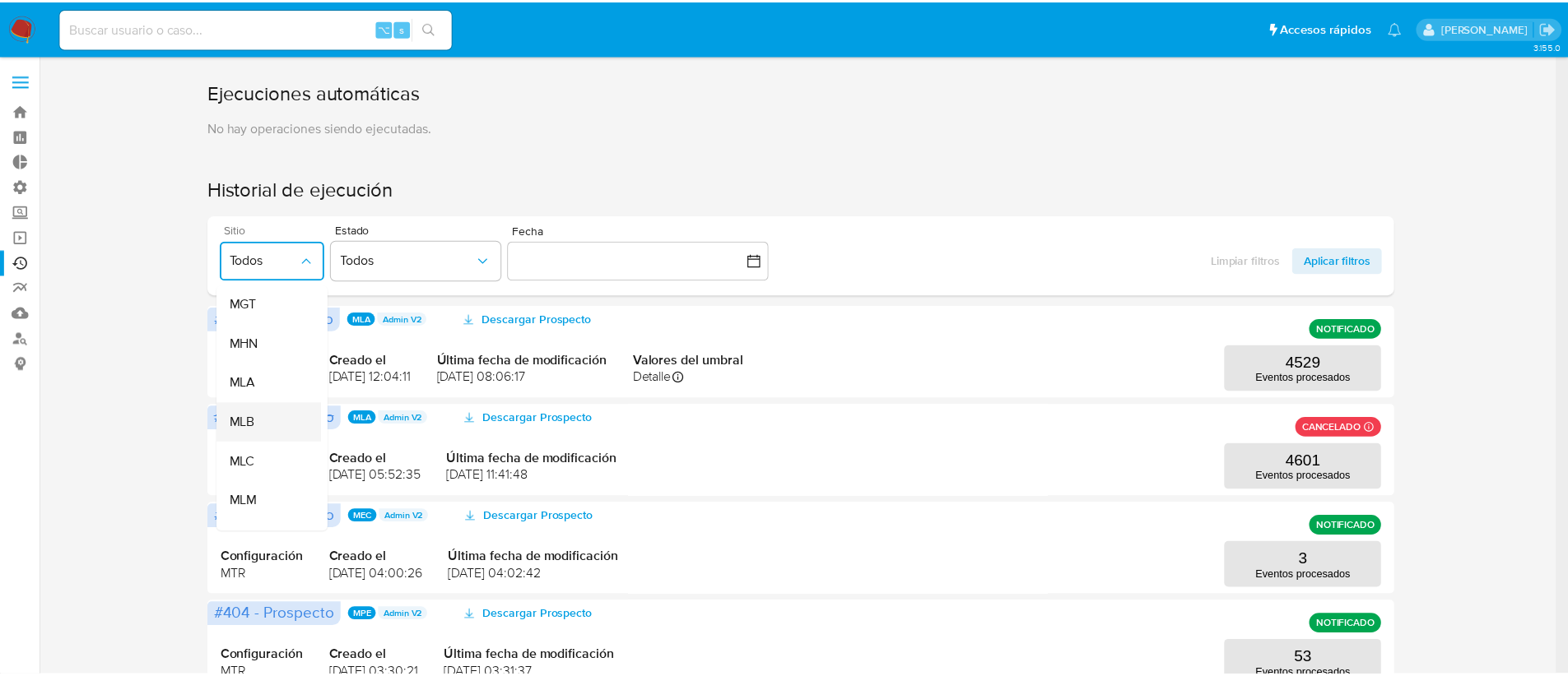
scroll to position [296, 0]
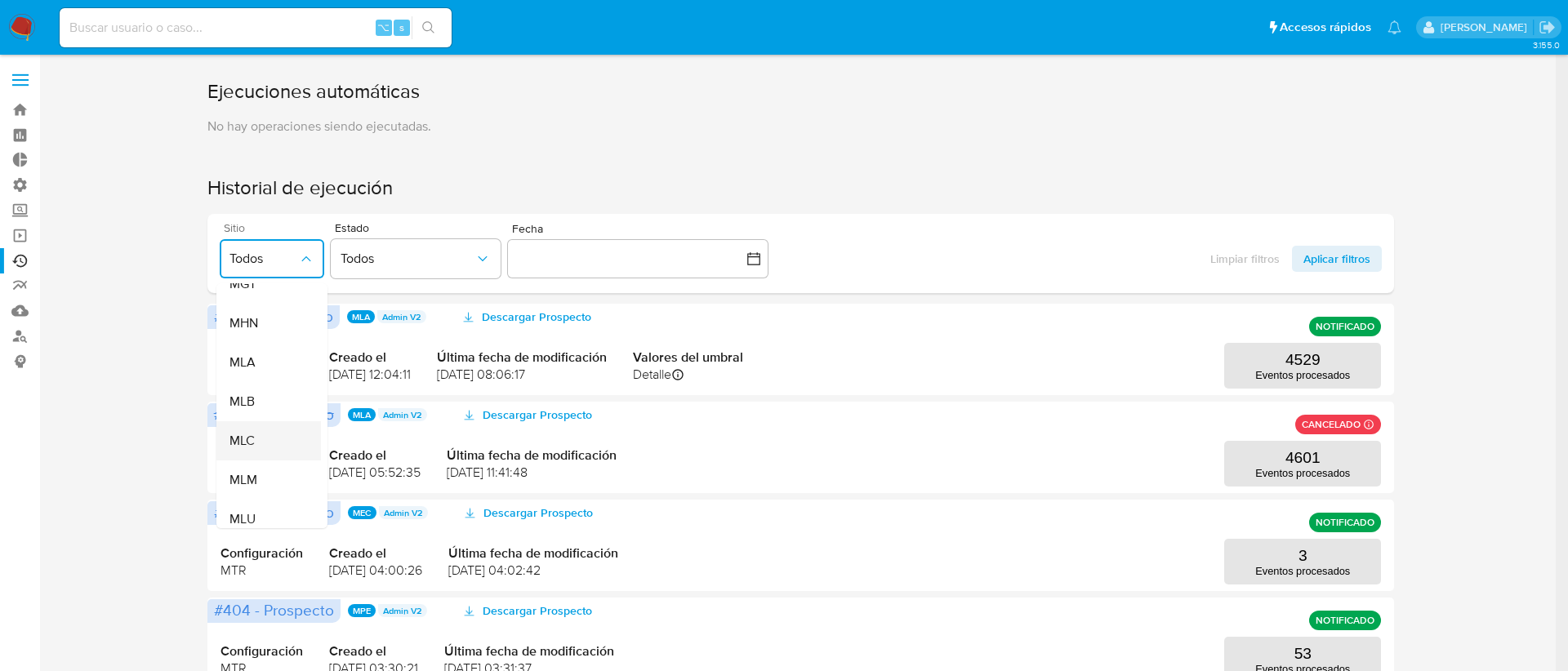
click at [270, 437] on div "MLC" at bounding box center [264, 441] width 69 height 40
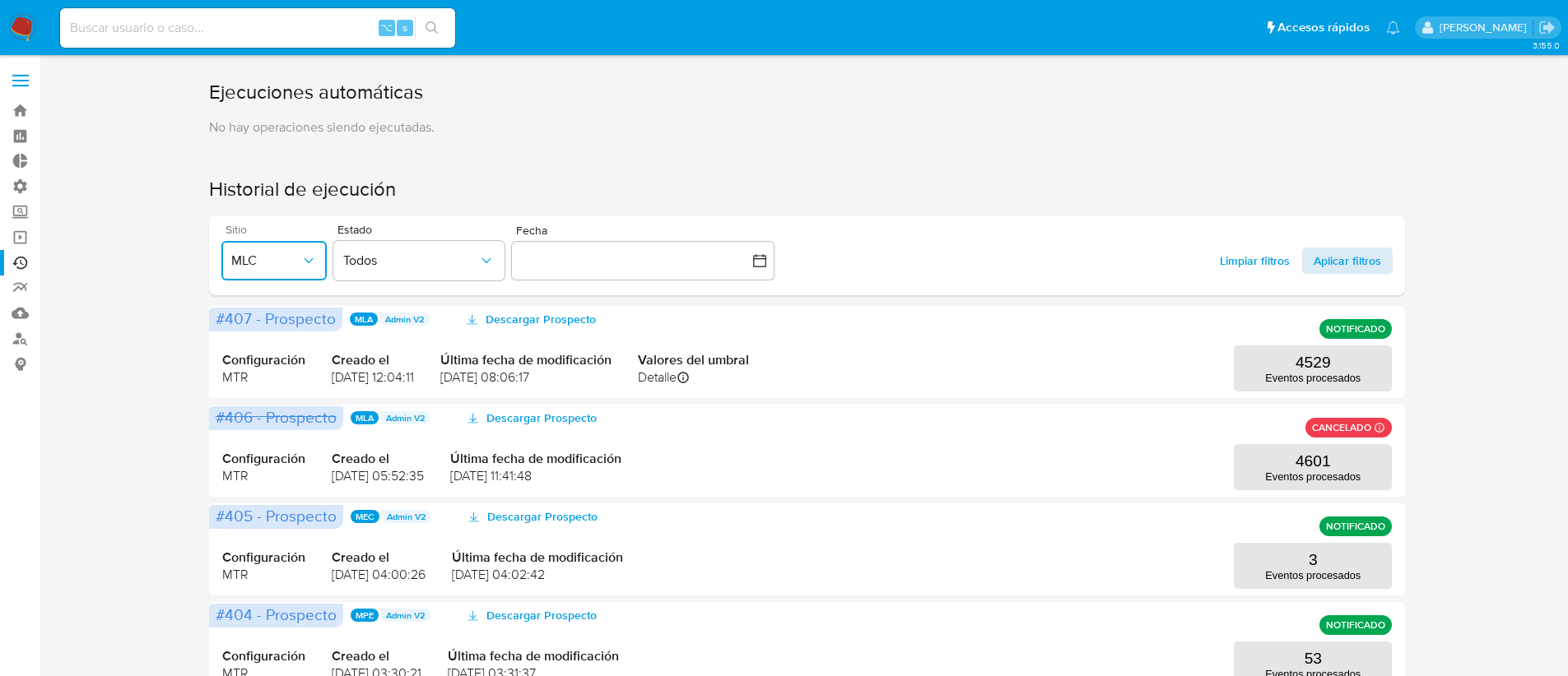
click at [1352, 266] on span "Aplicar filtros" at bounding box center [1348, 261] width 67 height 27
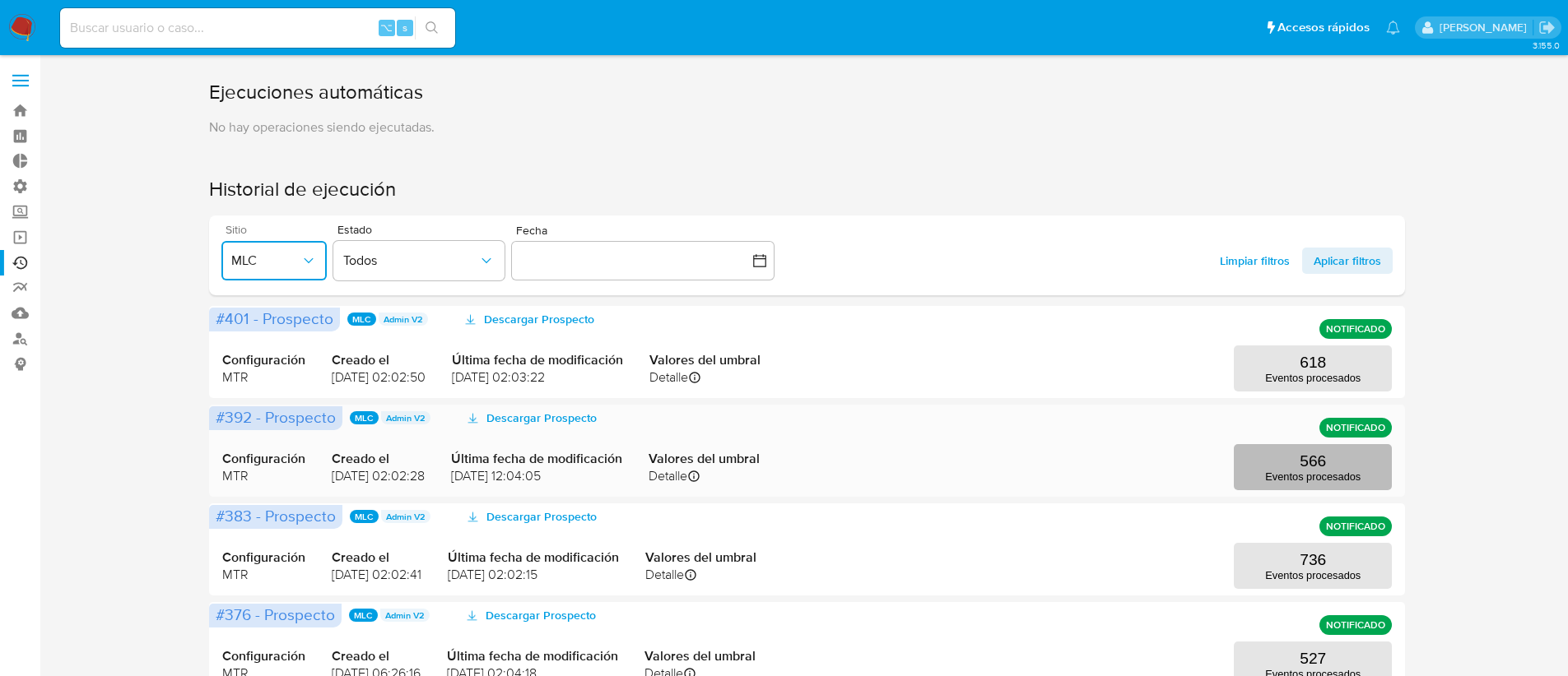
click at [1297, 454] on button "566 Eventos procesados" at bounding box center [1312, 467] width 158 height 46
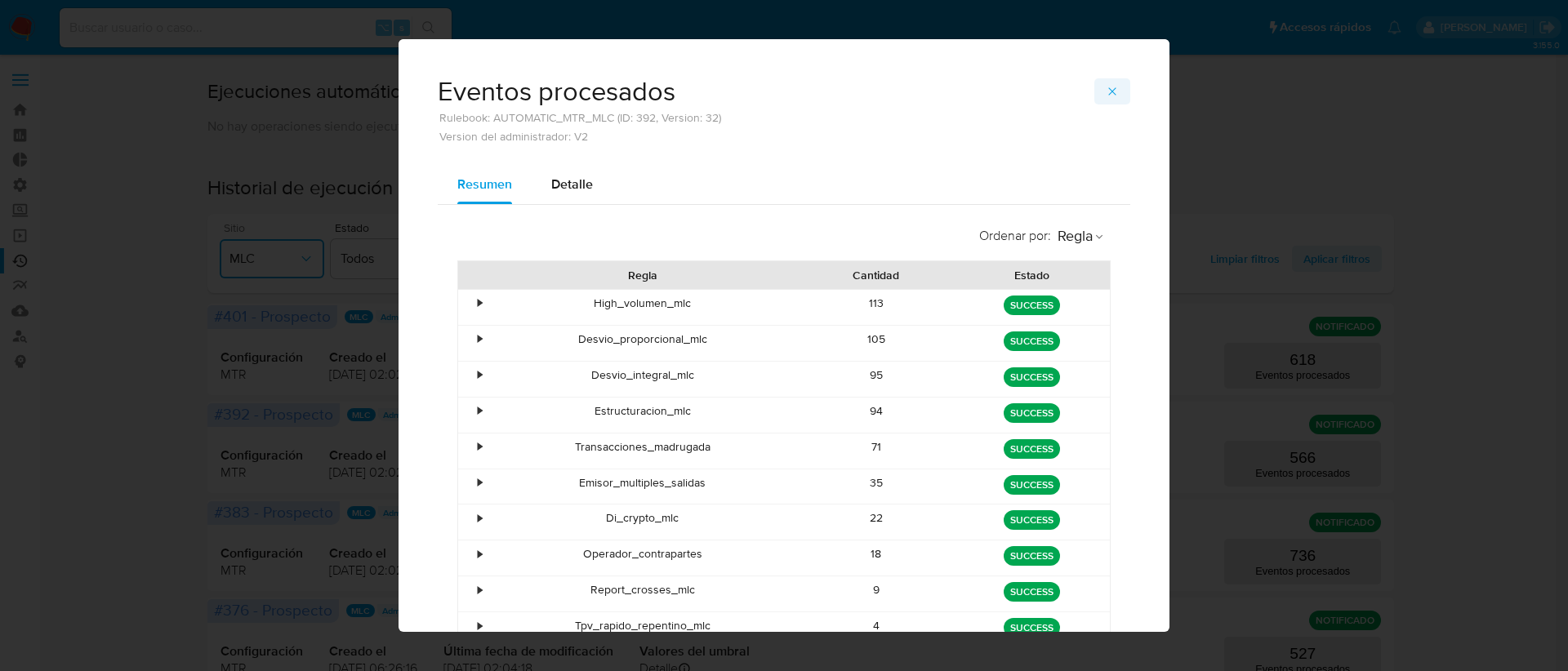
click at [1095, 97] on button "button" at bounding box center [1112, 91] width 36 height 26
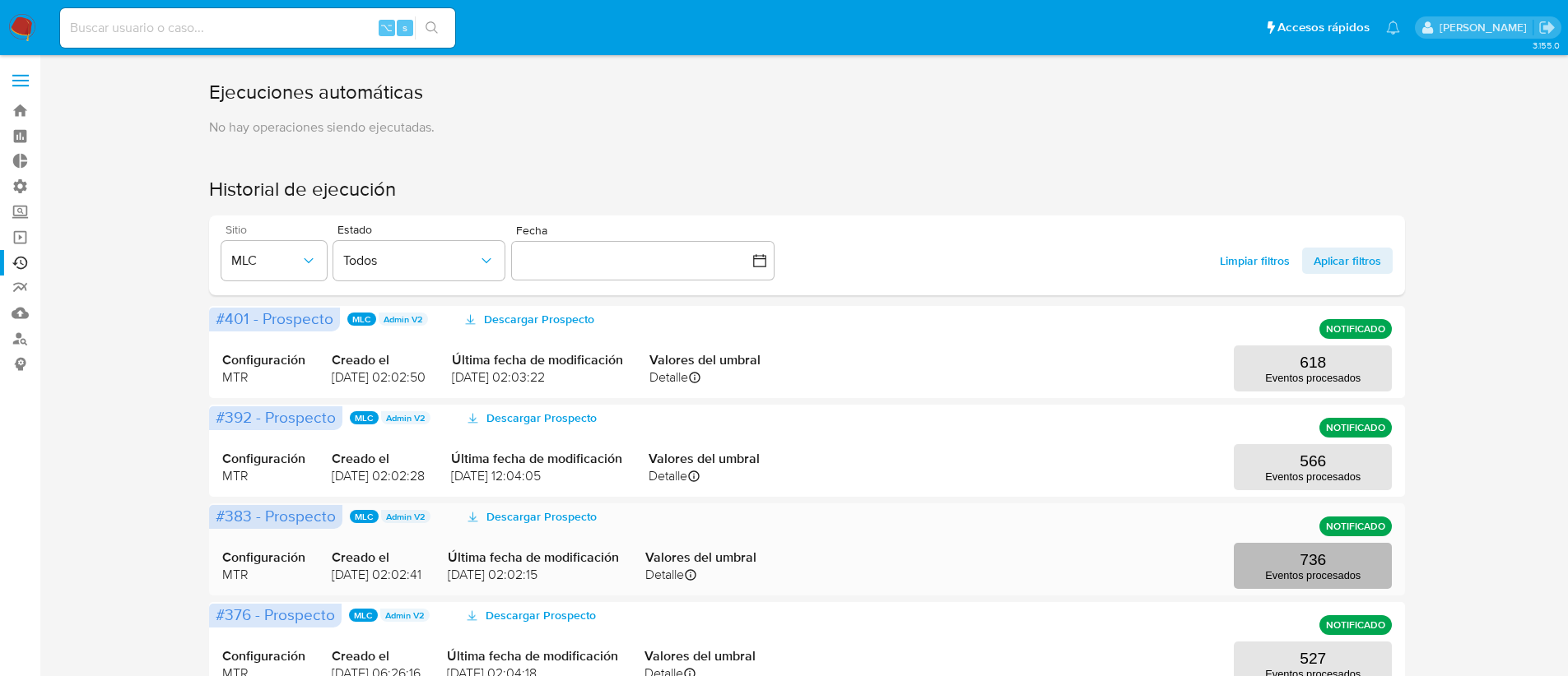
click at [1325, 556] on button "736 Eventos procesados" at bounding box center [1312, 566] width 158 height 46
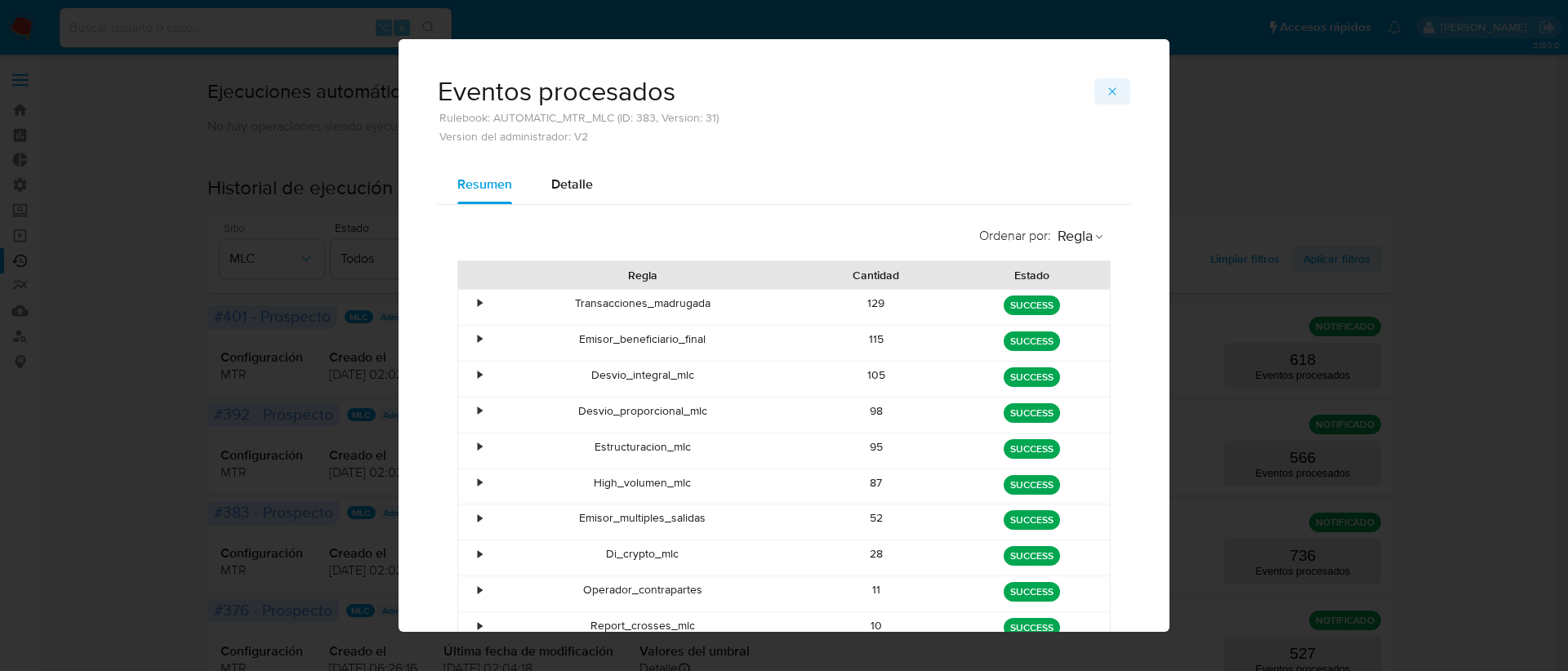
click at [1111, 89] on icon "button" at bounding box center [1112, 91] width 13 height 13
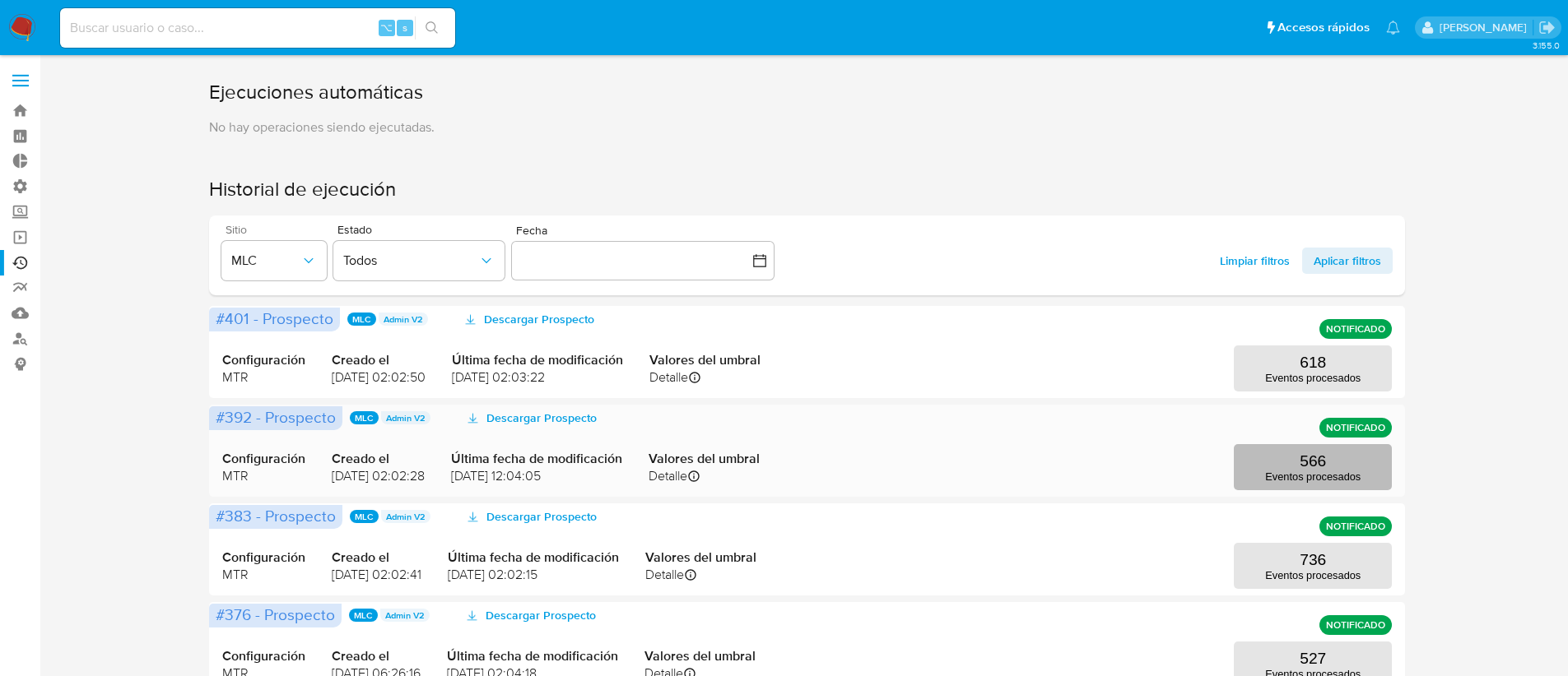
click at [1294, 461] on button "566 Eventos procesados" at bounding box center [1312, 467] width 158 height 46
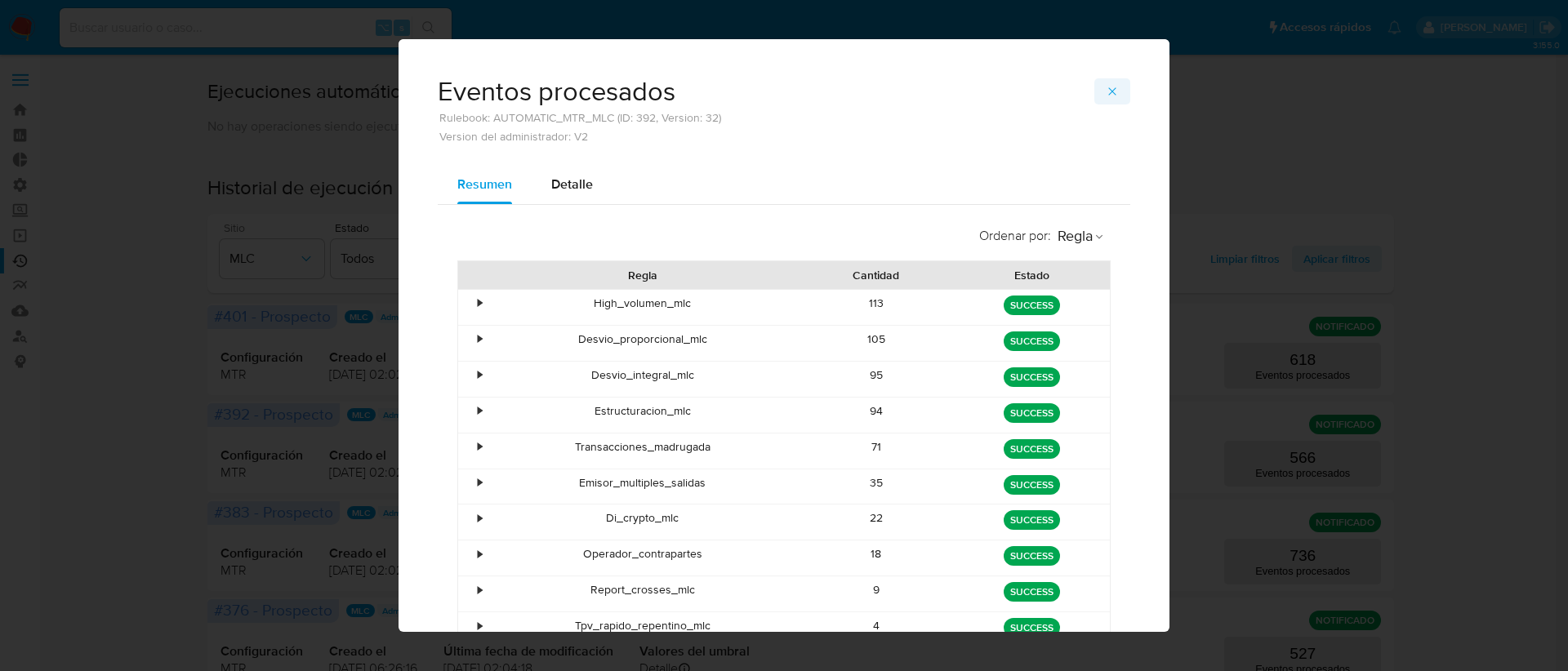
click at [1110, 94] on icon "button" at bounding box center [1112, 91] width 13 height 13
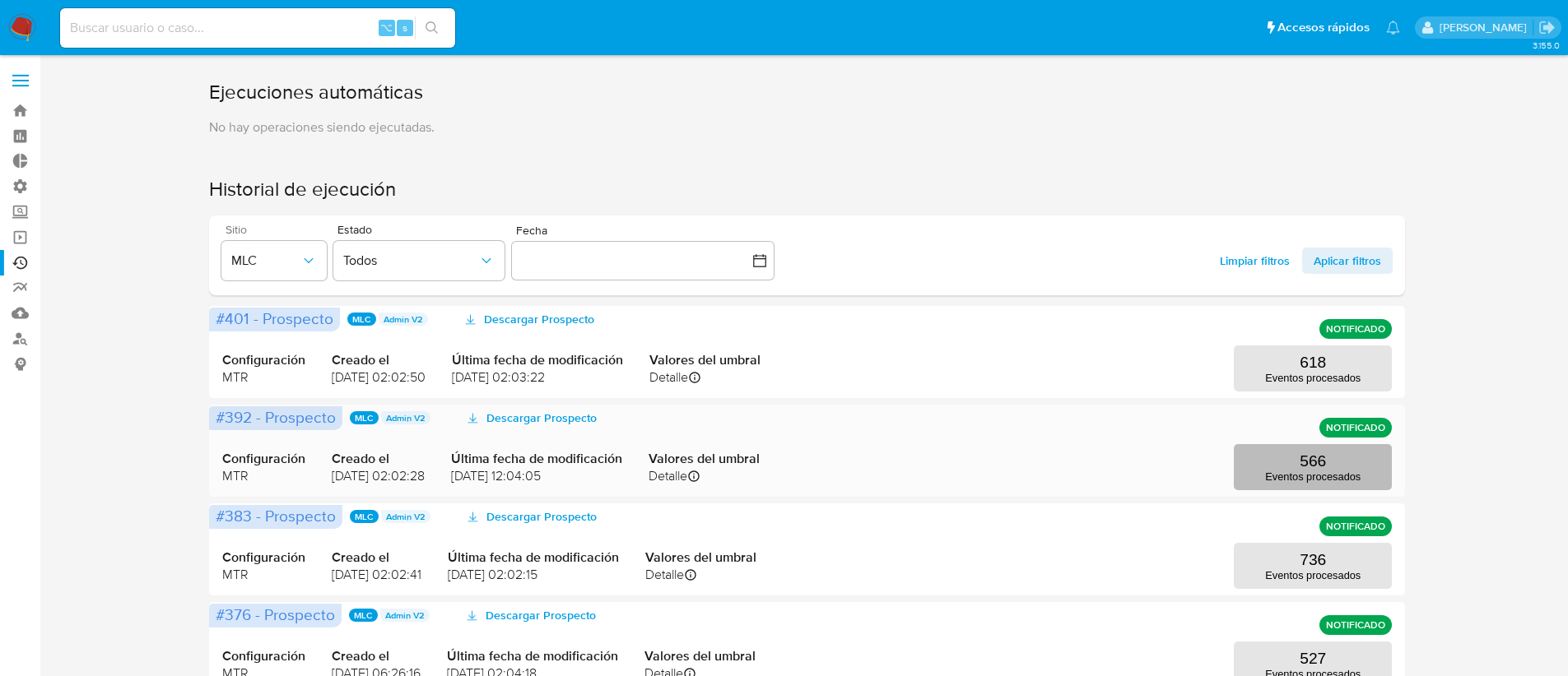
click at [1315, 455] on p "566" at bounding box center [1313, 461] width 27 height 18
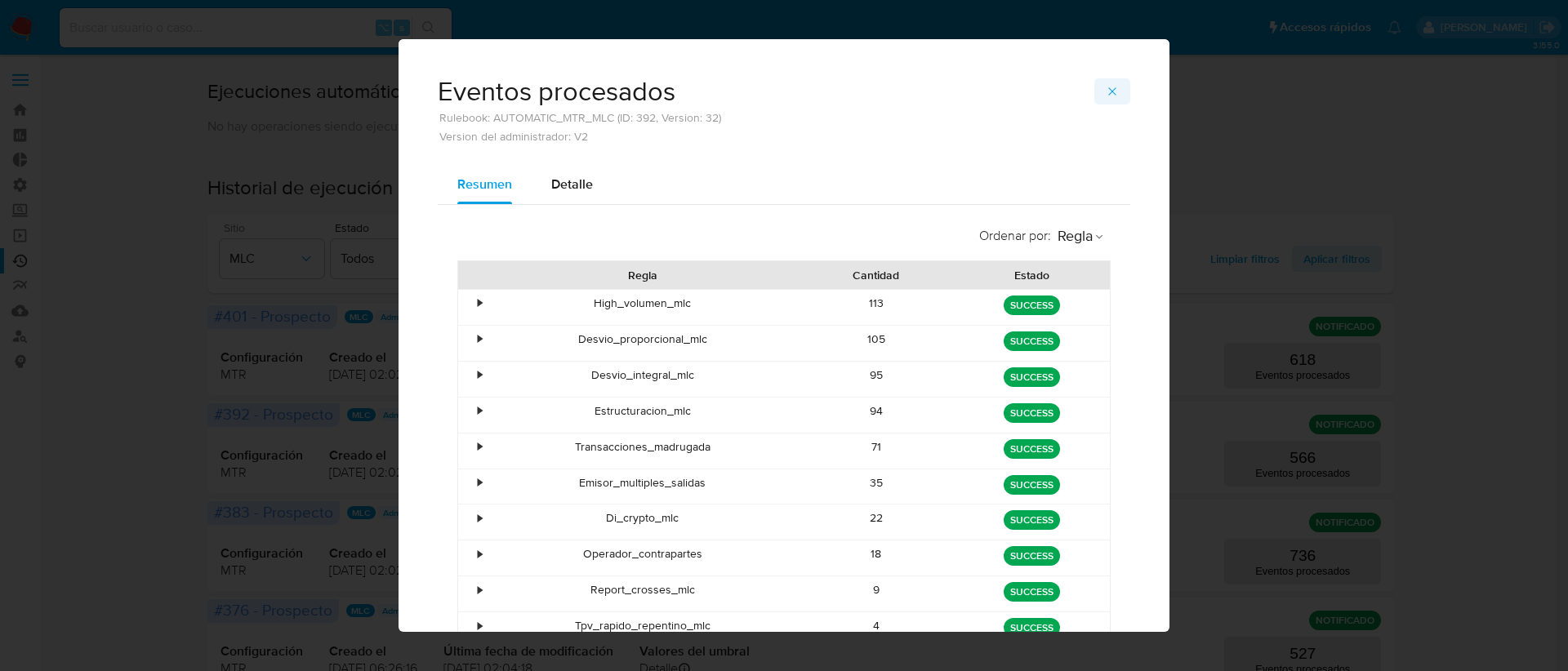
click at [1095, 91] on button "button" at bounding box center [1112, 91] width 36 height 26
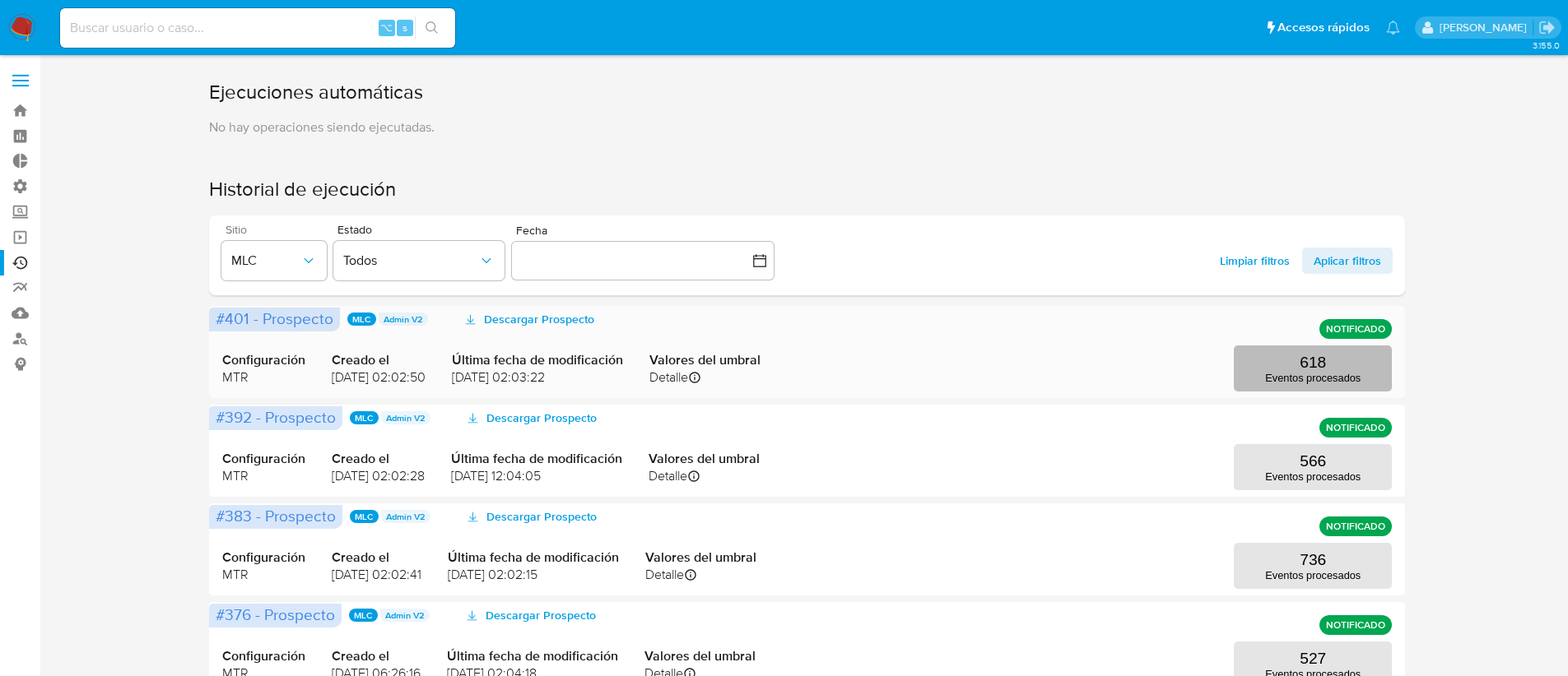
click at [1324, 357] on p "618" at bounding box center [1313, 363] width 27 height 18
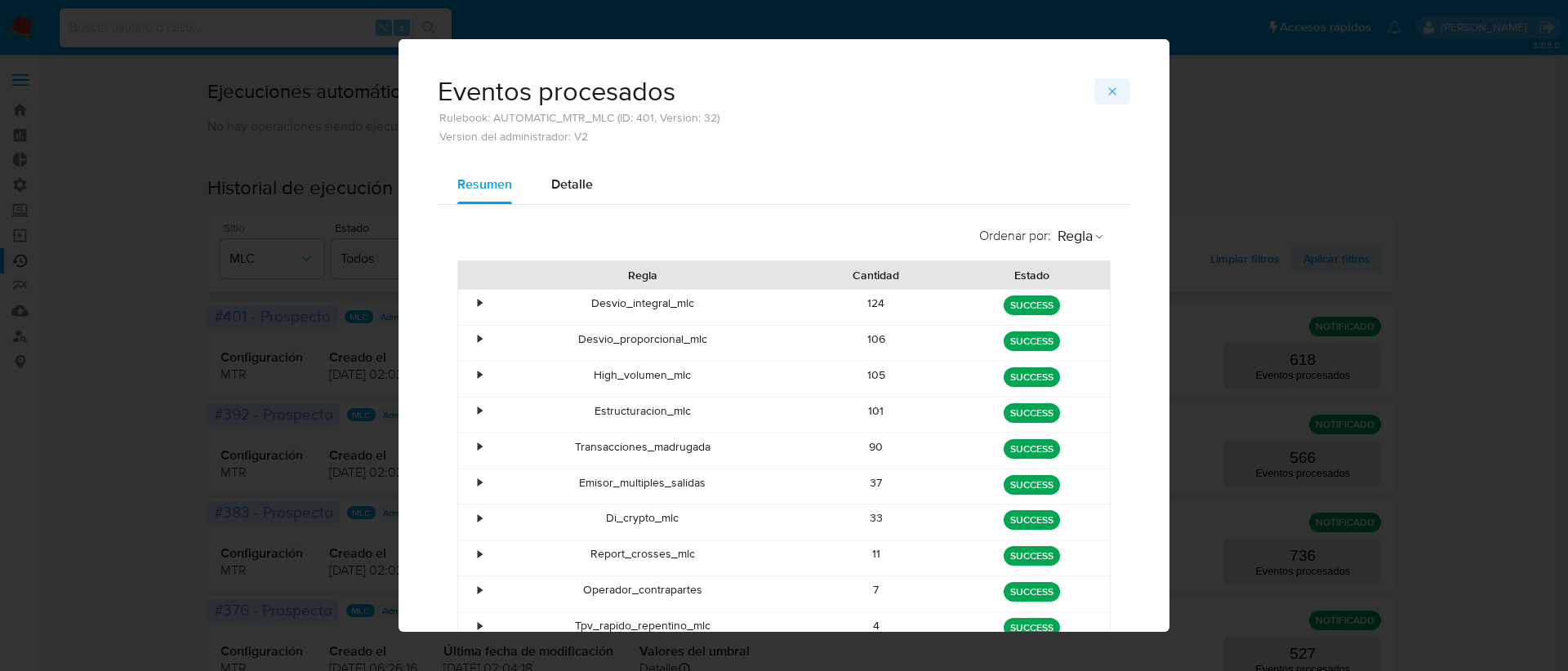
click at [1112, 98] on span "button" at bounding box center [1112, 91] width 13 height 23
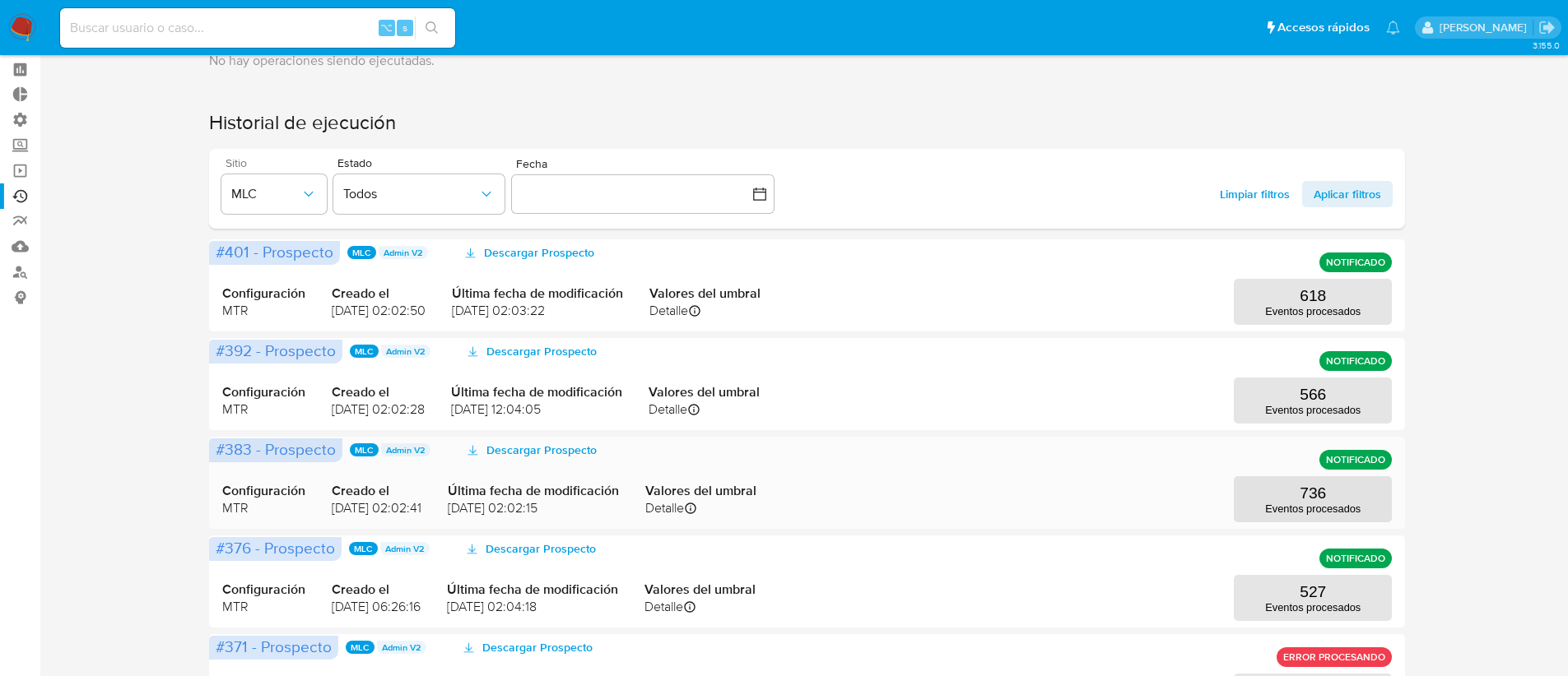
scroll to position [152, 0]
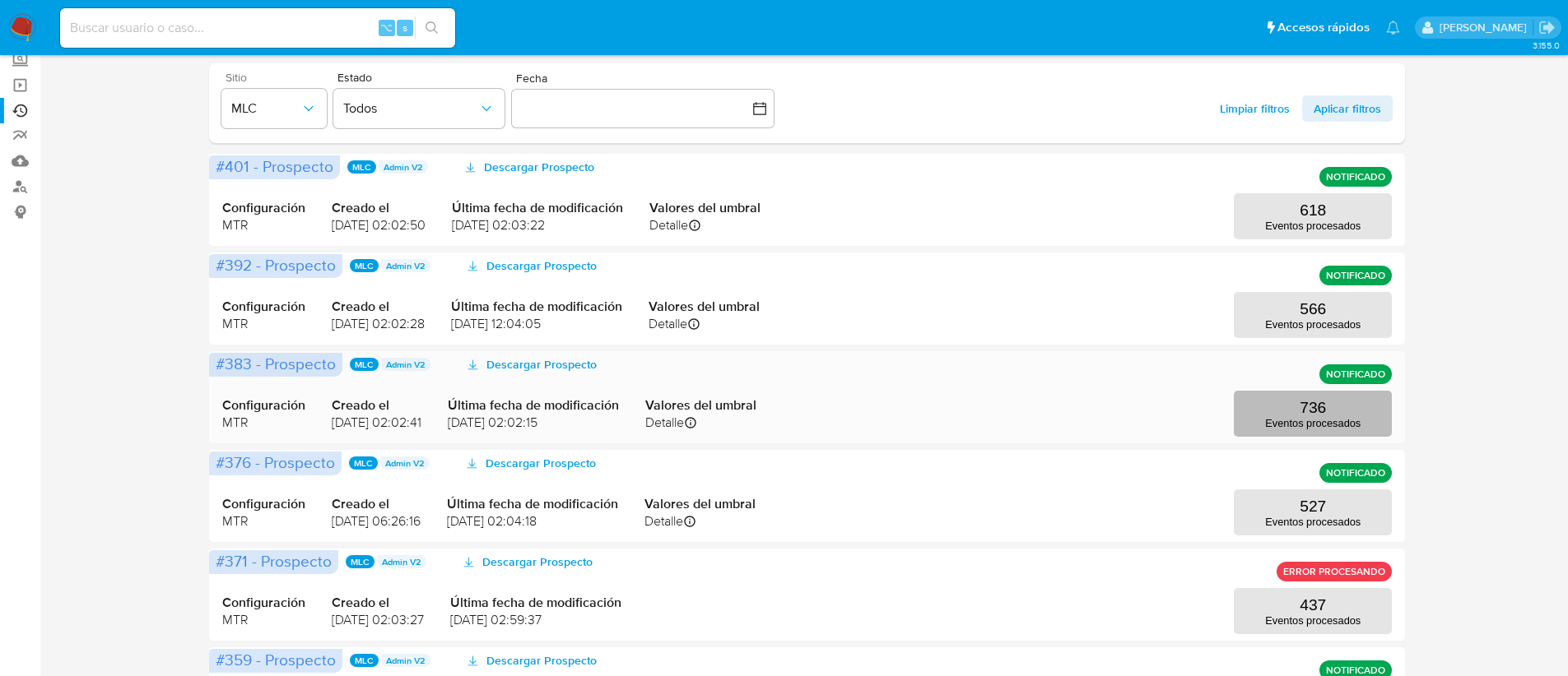
click at [1298, 404] on button "736 Eventos procesados" at bounding box center [1312, 414] width 158 height 46
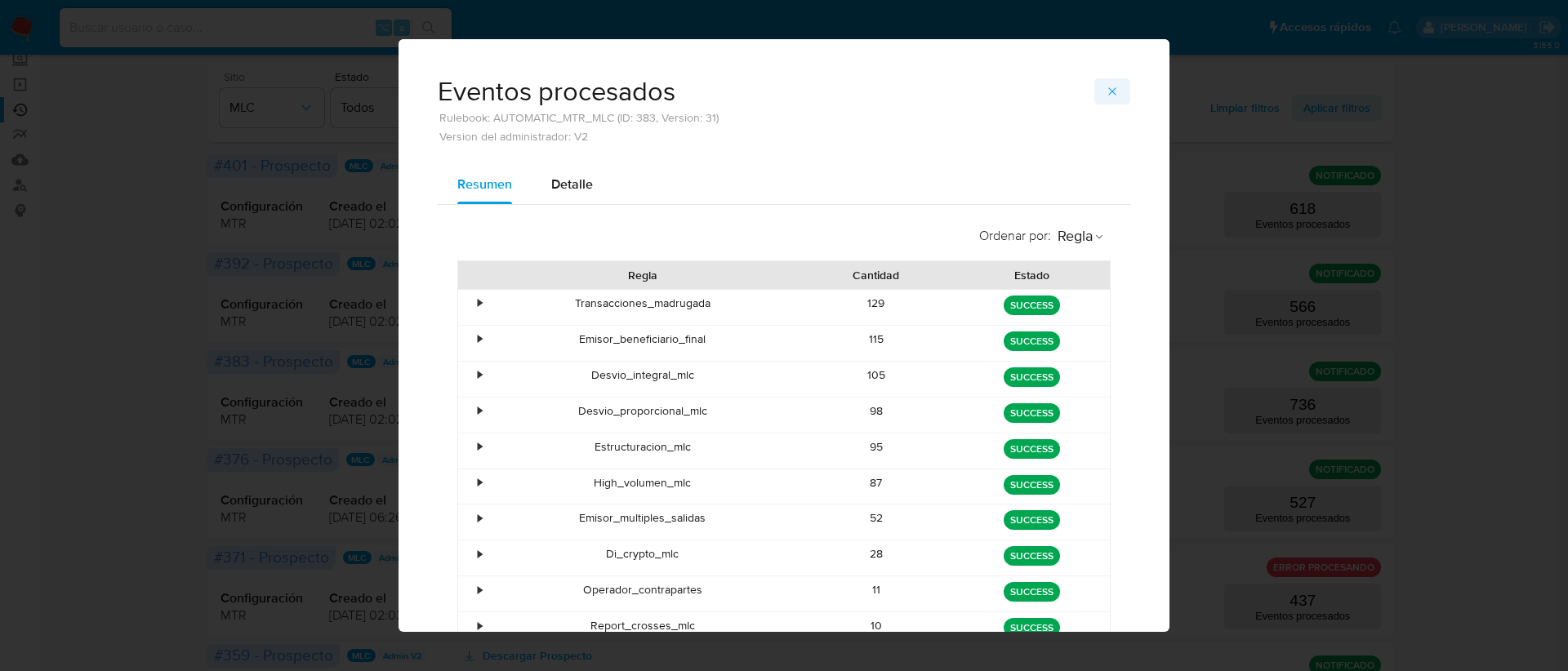
click at [1108, 90] on icon "button" at bounding box center [1111, 90] width 7 height 7
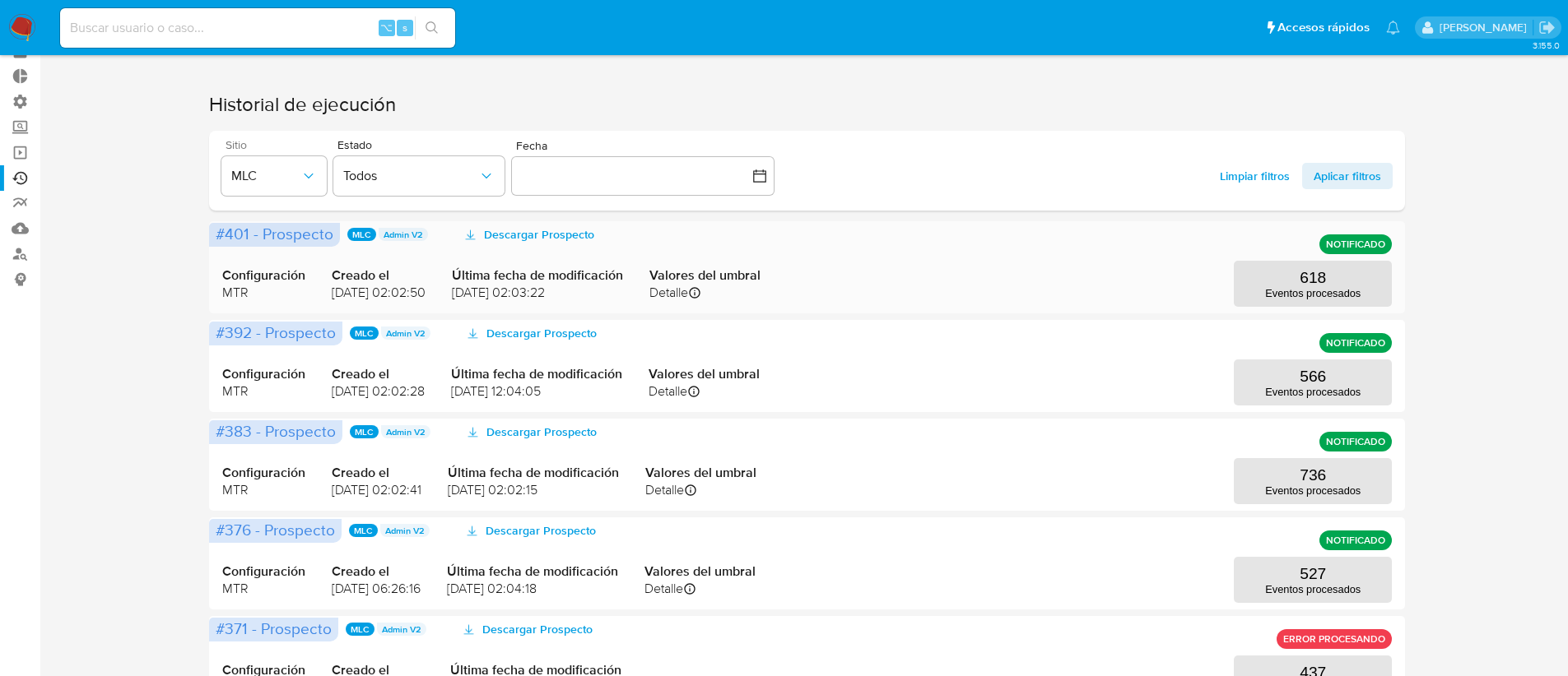
scroll to position [0, 0]
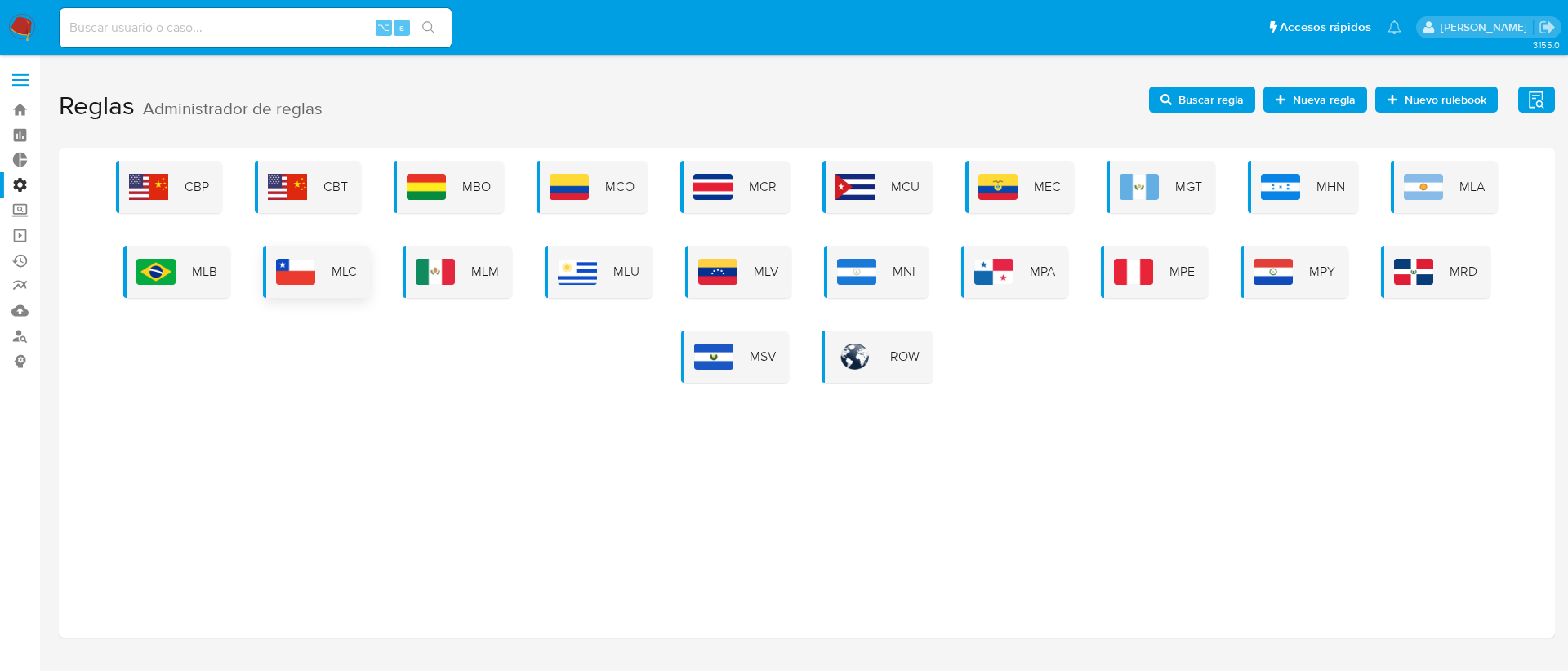
click at [290, 274] on img at bounding box center [295, 272] width 40 height 26
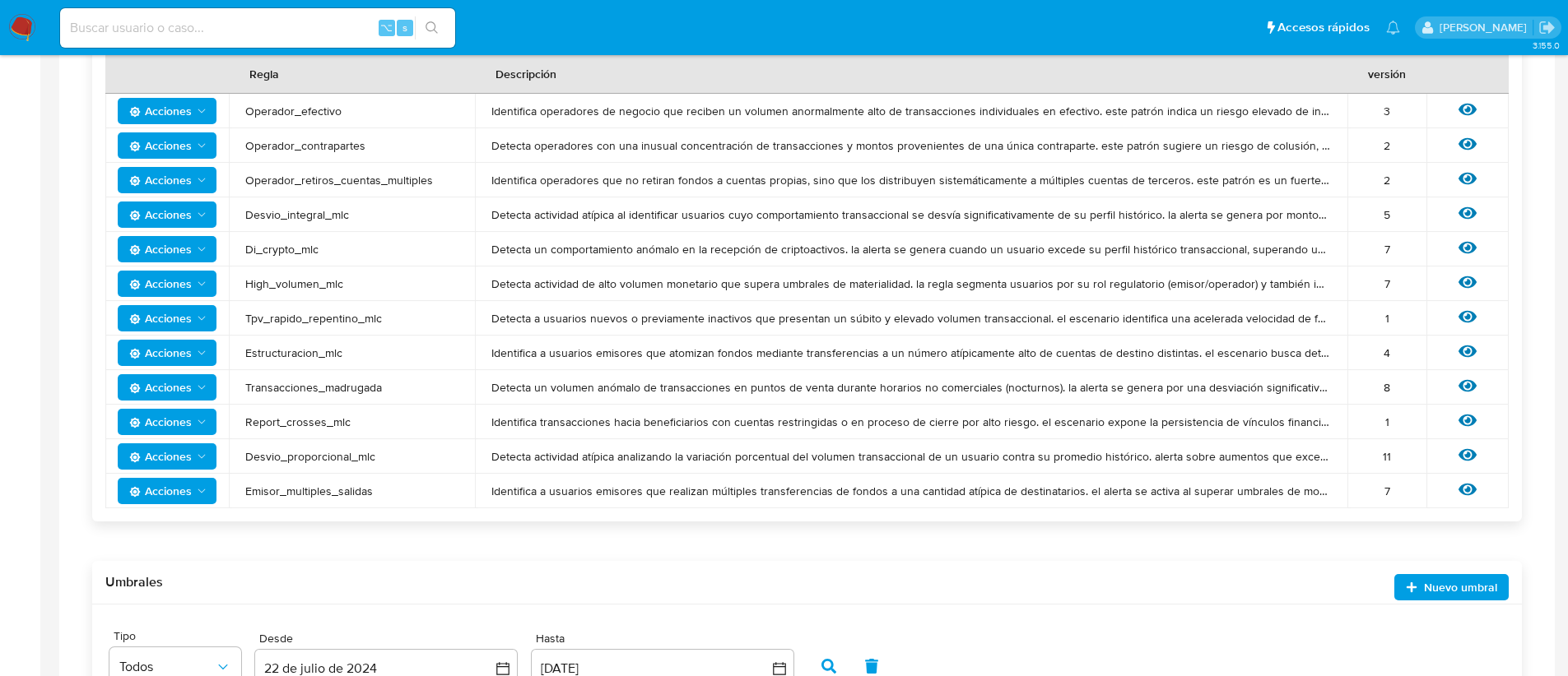
scroll to position [396, 0]
